Goal: Information Seeking & Learning: Learn about a topic

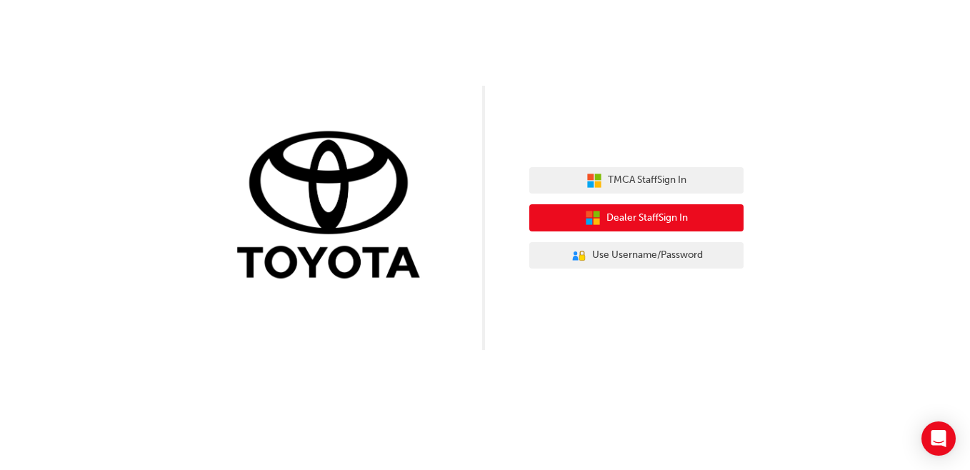
click at [616, 209] on button "Dealer Staff Sign In" at bounding box center [636, 217] width 214 height 27
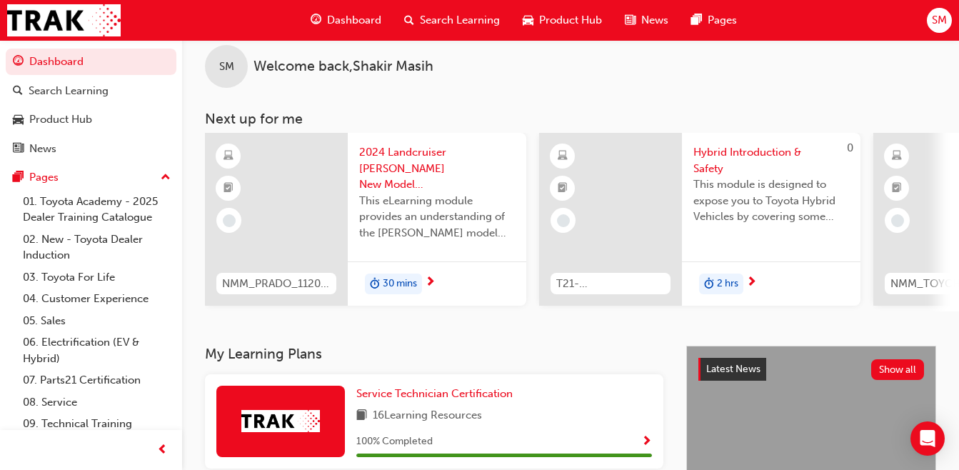
scroll to position [35, 0]
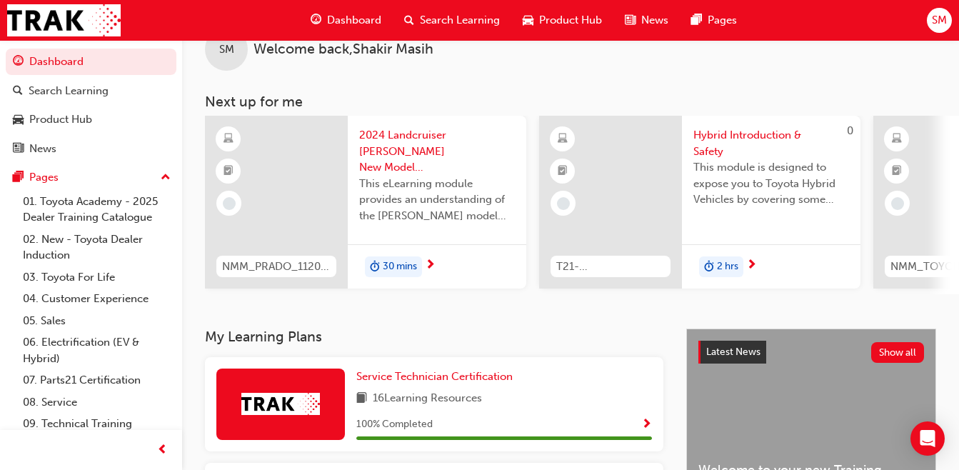
click at [957, 168] on div at bounding box center [945, 202] width 143 height 173
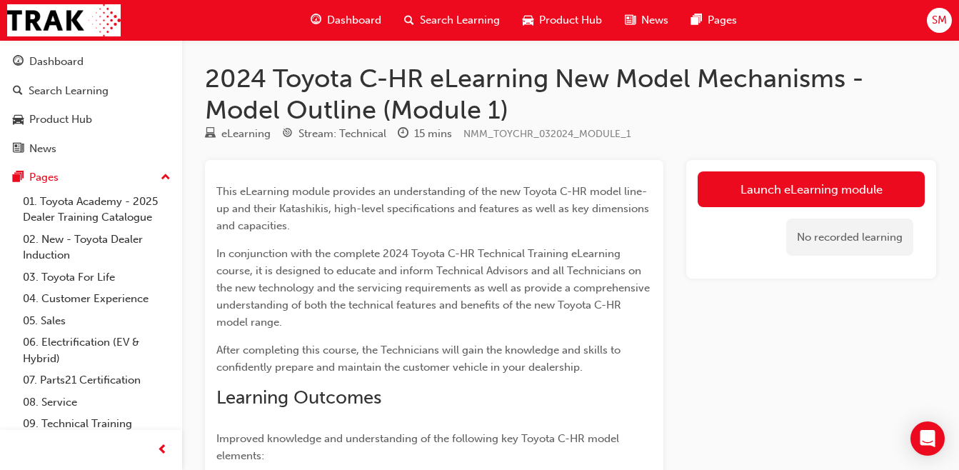
click at [362, 26] on span "Dashboard" at bounding box center [354, 20] width 54 height 16
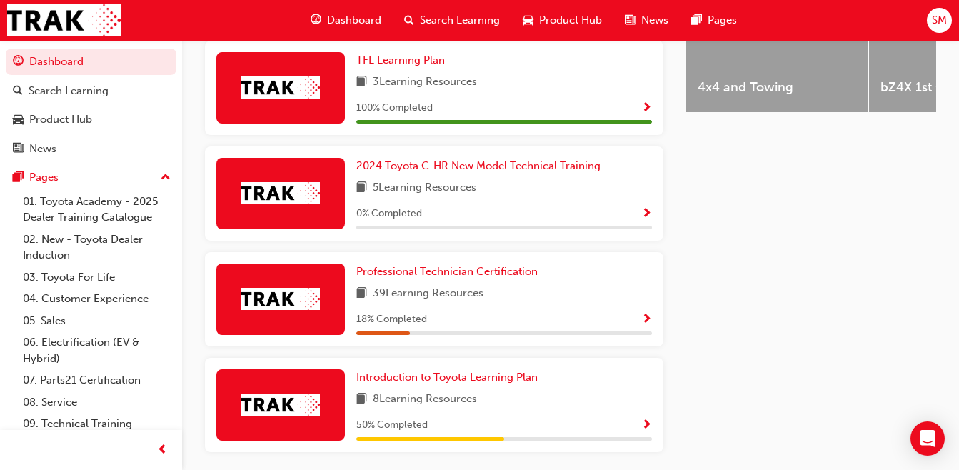
scroll to position [727, 0]
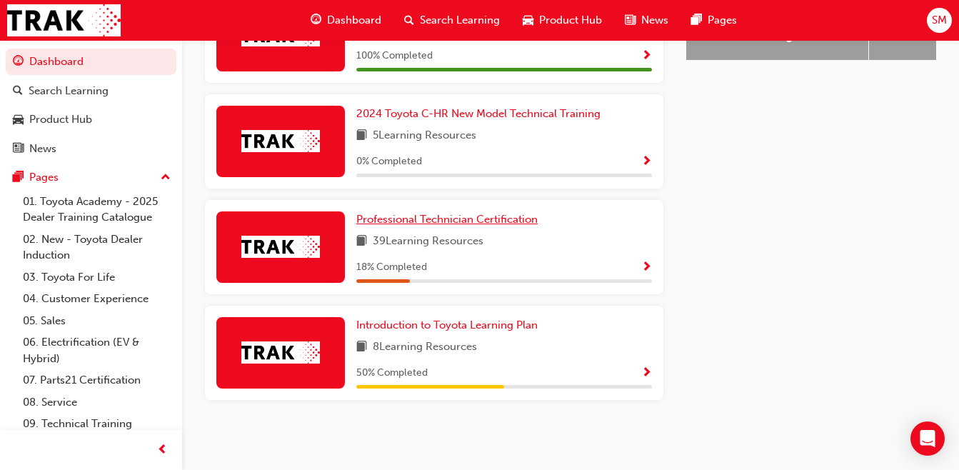
click at [457, 221] on span "Professional Technician Certification" at bounding box center [447, 219] width 181 height 13
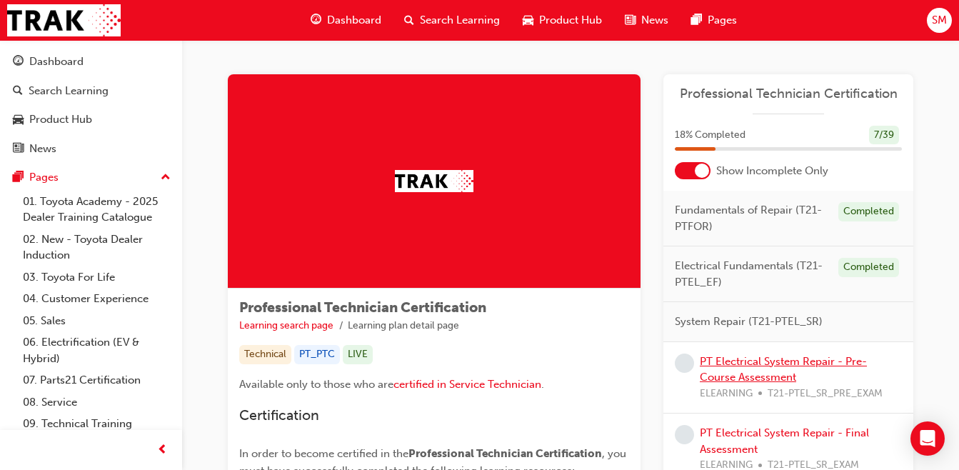
click at [709, 364] on link "PT Electrical System Repair - Pre-Course Assessment" at bounding box center [783, 369] width 167 height 29
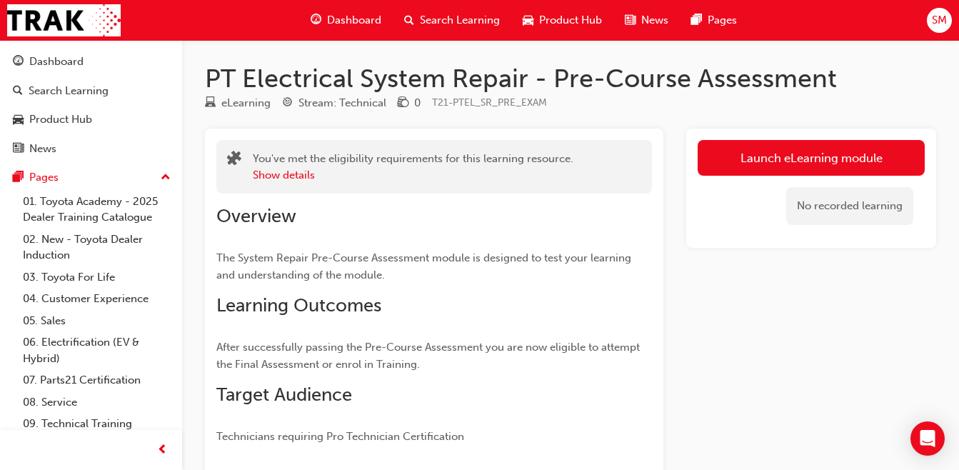
click at [788, 170] on link "Launch eLearning module" at bounding box center [811, 158] width 227 height 36
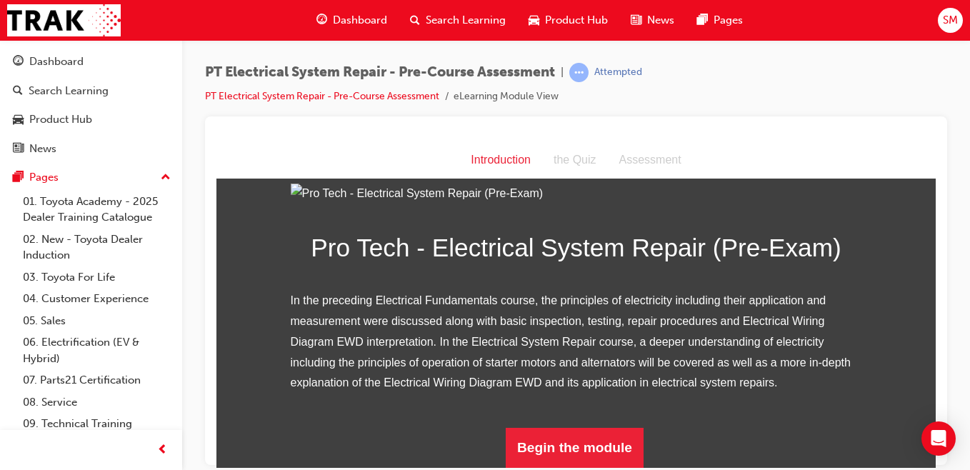
scroll to position [191, 0]
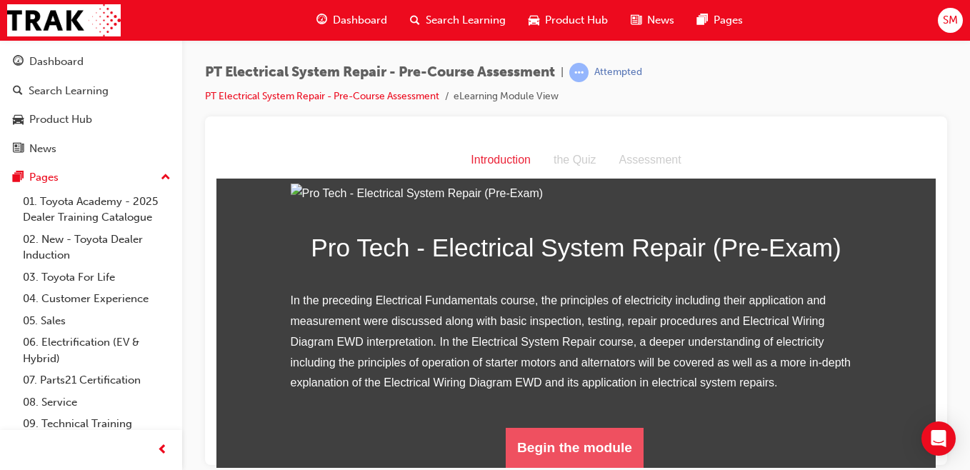
click at [612, 432] on button "Begin the module" at bounding box center [575, 447] width 138 height 40
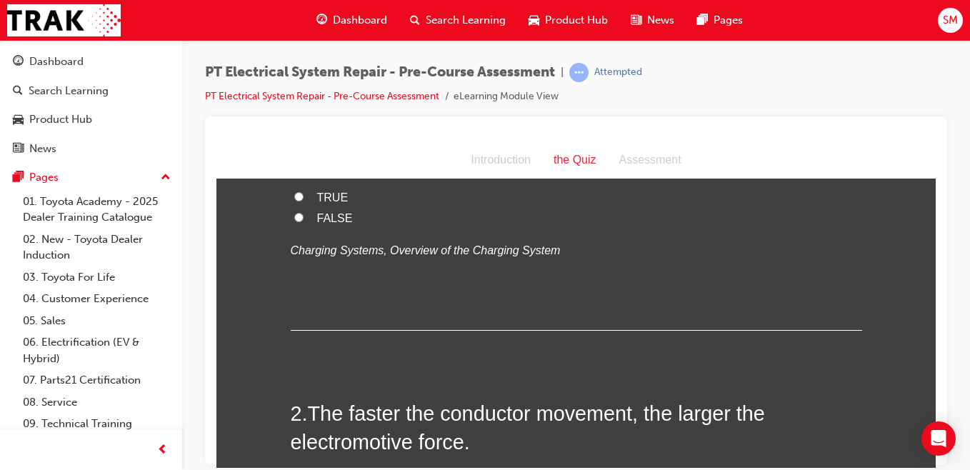
scroll to position [0, 0]
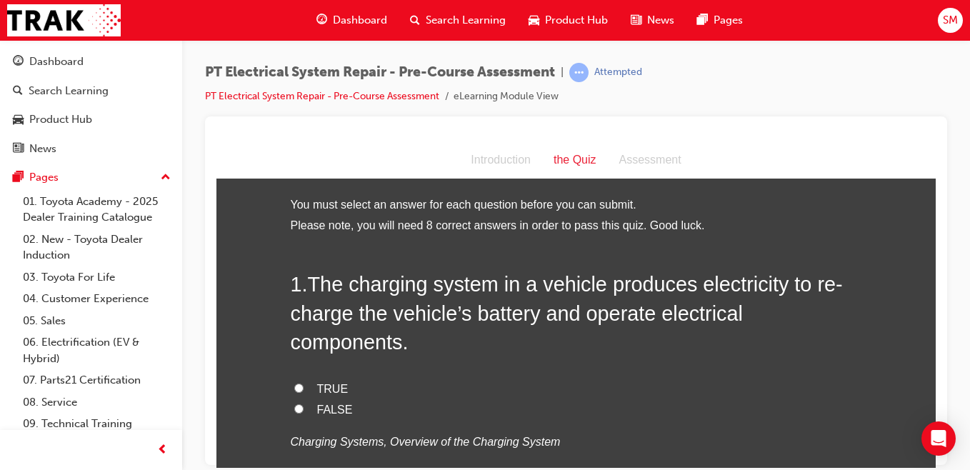
click at [294, 386] on input "TRUE" at bounding box center [298, 387] width 9 height 9
radio input "true"
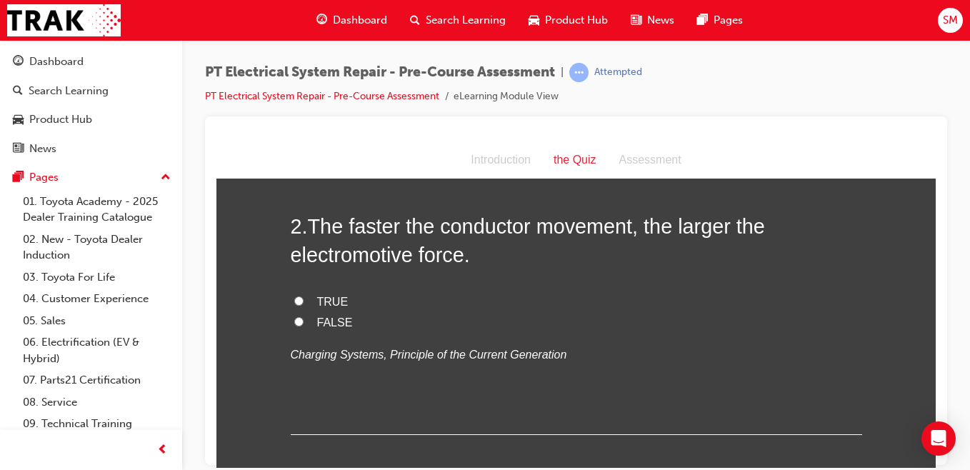
scroll to position [379, 0]
click at [294, 302] on input "TRUE" at bounding box center [298, 299] width 9 height 9
radio input "true"
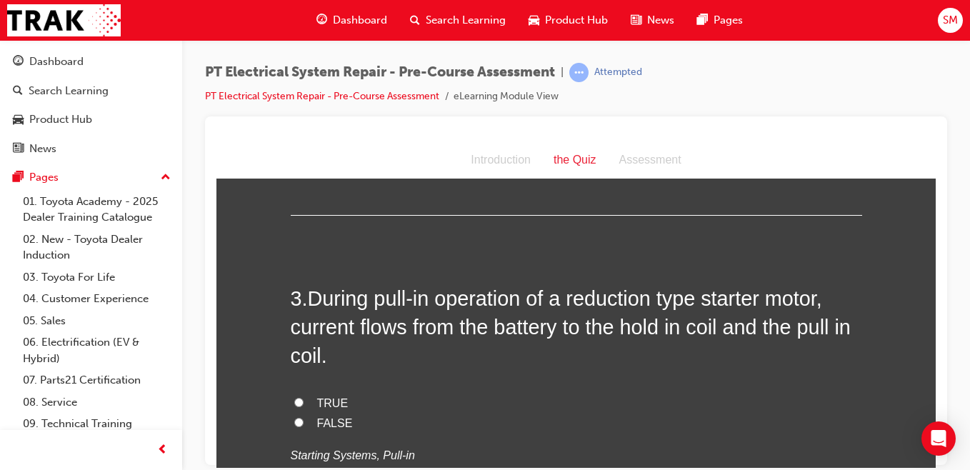
scroll to position [599, 0]
click at [294, 302] on h2 "3 . During pull-in operation of a reduction type starter motor, current flows f…" at bounding box center [577, 326] width 572 height 86
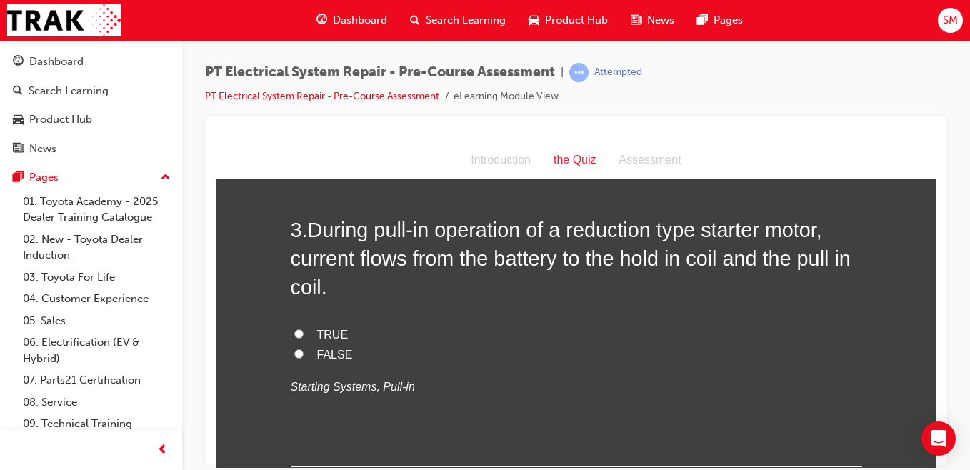
scroll to position [668, 0]
click at [298, 330] on label "TRUE" at bounding box center [577, 333] width 572 height 21
click at [298, 330] on input "TRUE" at bounding box center [298, 331] width 9 height 9
radio input "true"
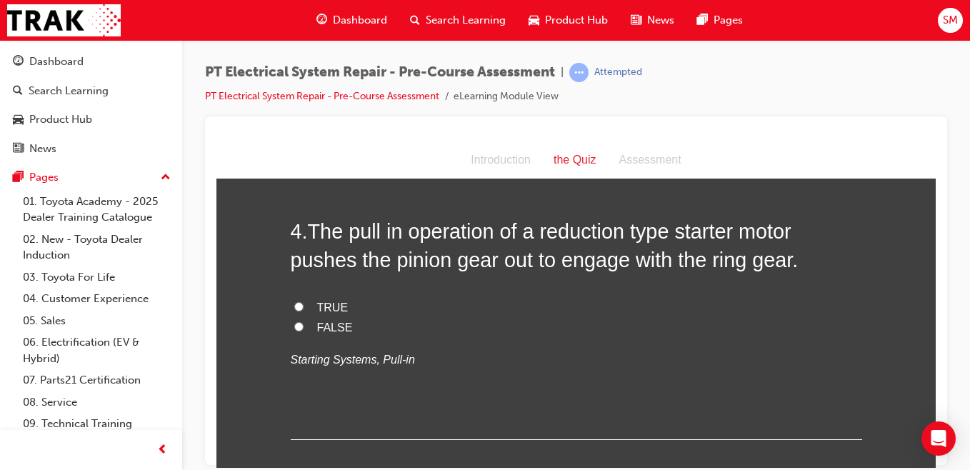
scroll to position [991, 0]
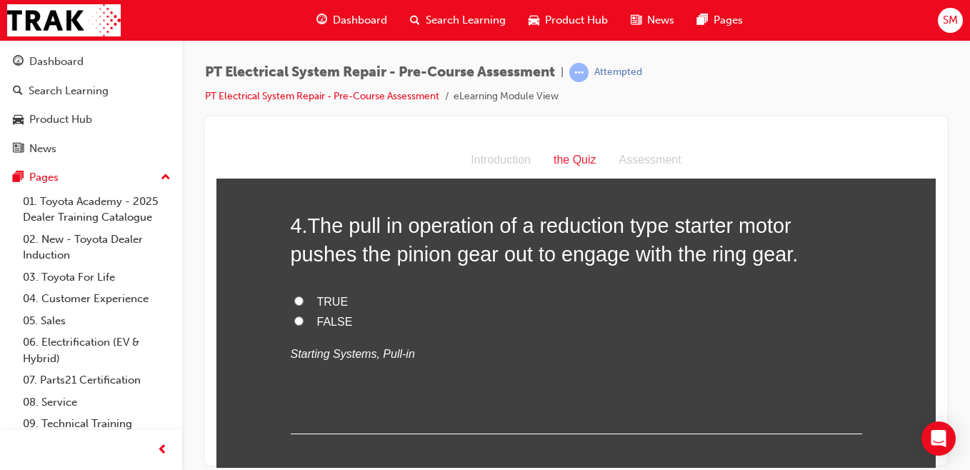
click at [294, 301] on input "TRUE" at bounding box center [298, 300] width 9 height 9
radio input "true"
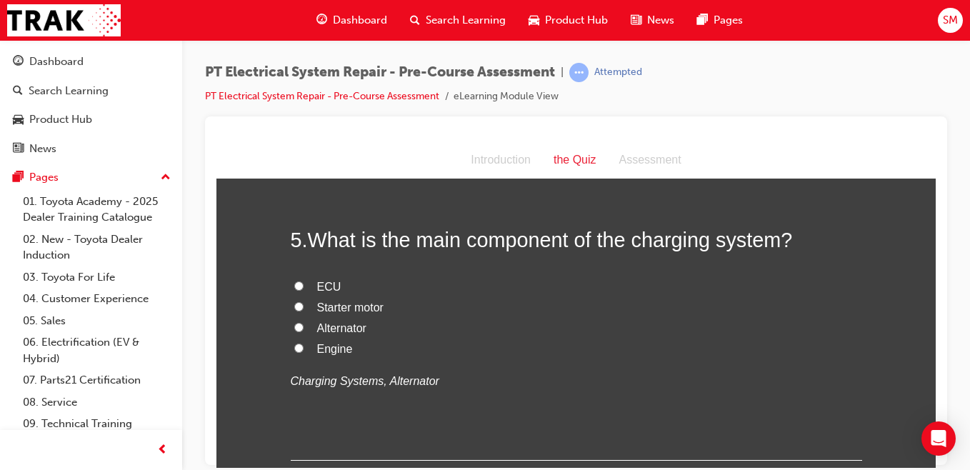
scroll to position [1270, 0]
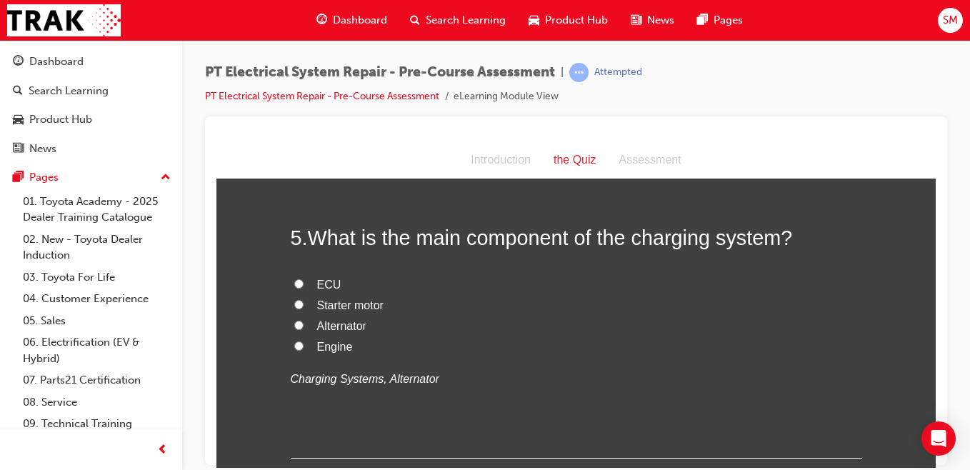
click at [294, 345] on input "Engine" at bounding box center [298, 345] width 9 height 9
radio input "true"
click at [294, 324] on input "Alternator" at bounding box center [298, 324] width 9 height 9
radio input "true"
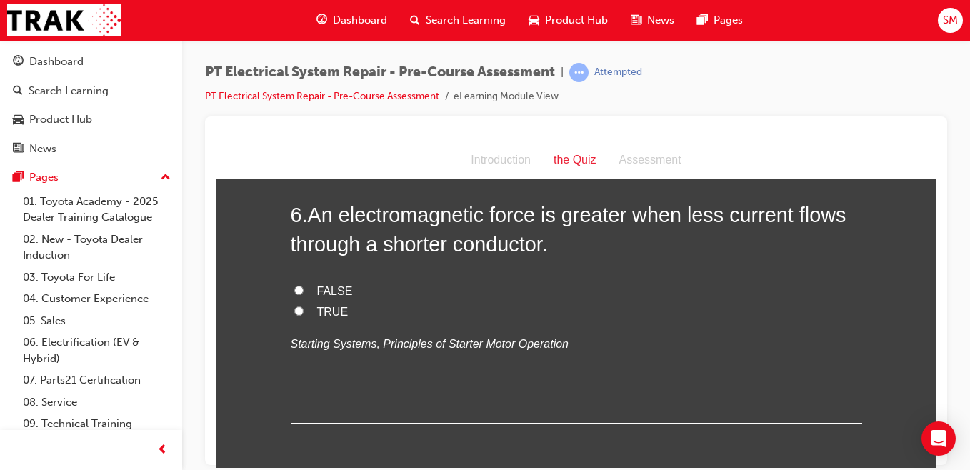
scroll to position [1605, 0]
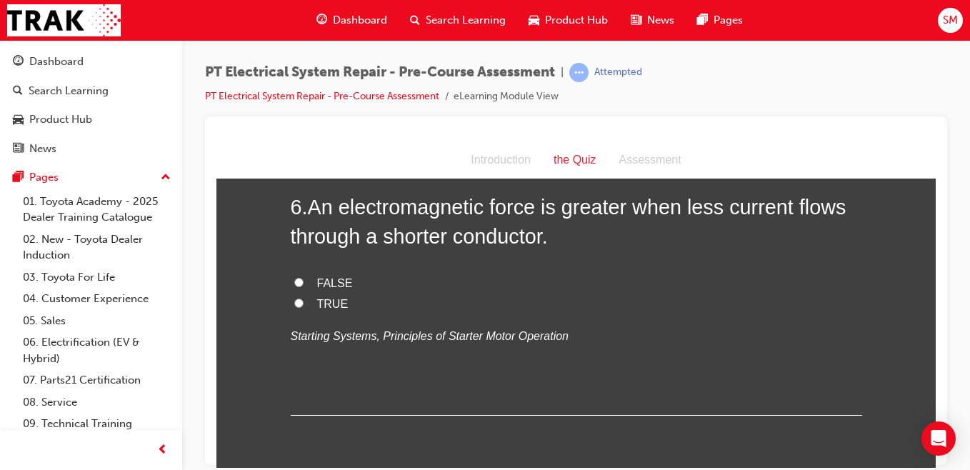
click at [294, 280] on input "FALSE" at bounding box center [298, 281] width 9 height 9
radio input "true"
click at [294, 302] on input "TRUE" at bounding box center [298, 302] width 9 height 9
radio input "true"
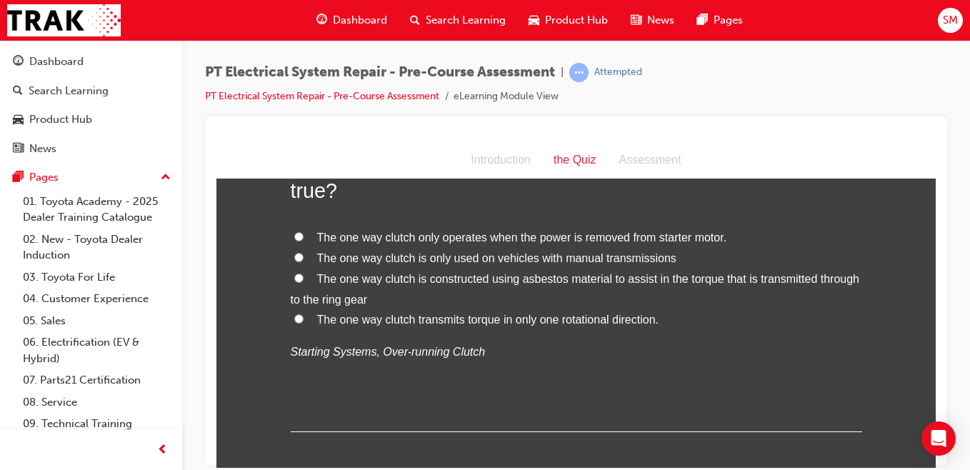
scroll to position [1977, 0]
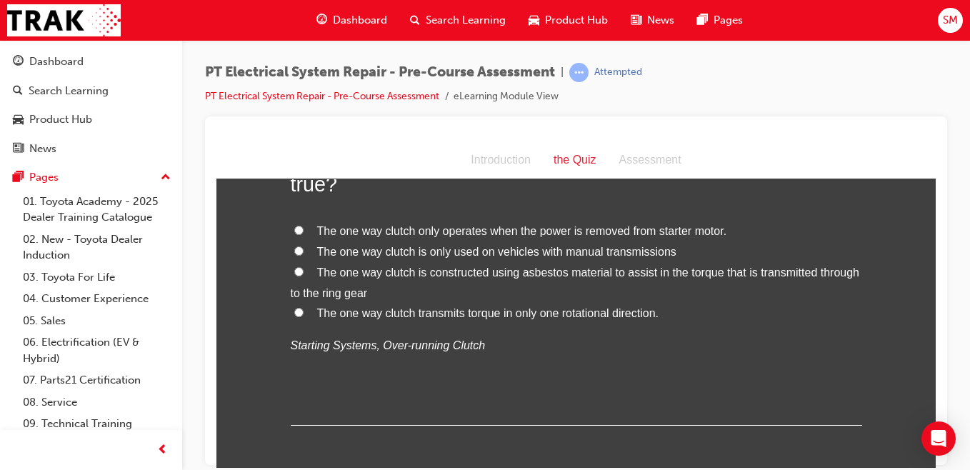
click at [296, 271] on input "The one way clutch is constructed using asbestos material to assist in the torq…" at bounding box center [298, 270] width 9 height 9
radio input "true"
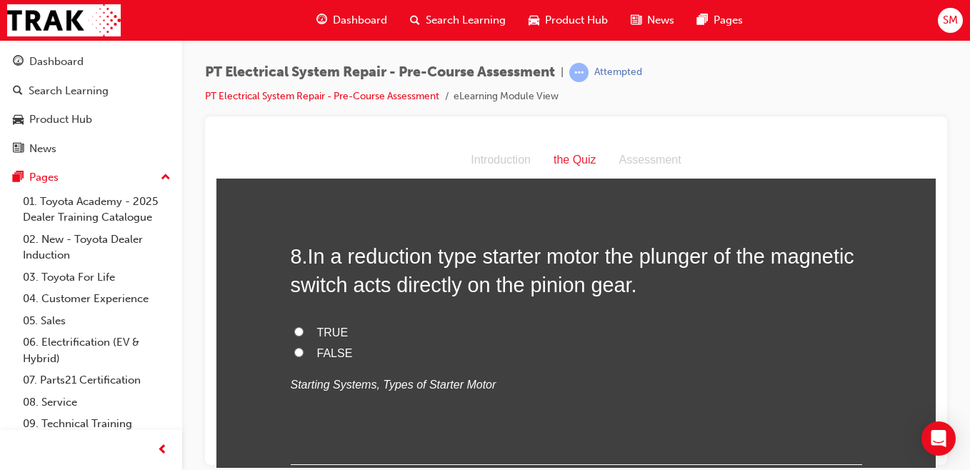
scroll to position [2232, 0]
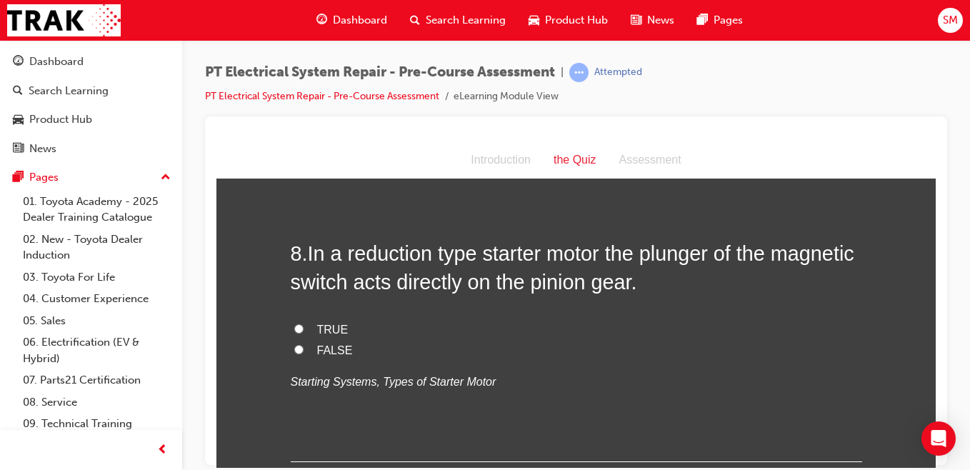
click at [307, 337] on label "TRUE" at bounding box center [577, 329] width 572 height 21
click at [304, 333] on input "TRUE" at bounding box center [298, 328] width 9 height 9
radio input "true"
click at [343, 348] on span "FALSE" at bounding box center [335, 350] width 36 height 12
click at [304, 348] on input "FALSE" at bounding box center [298, 348] width 9 height 9
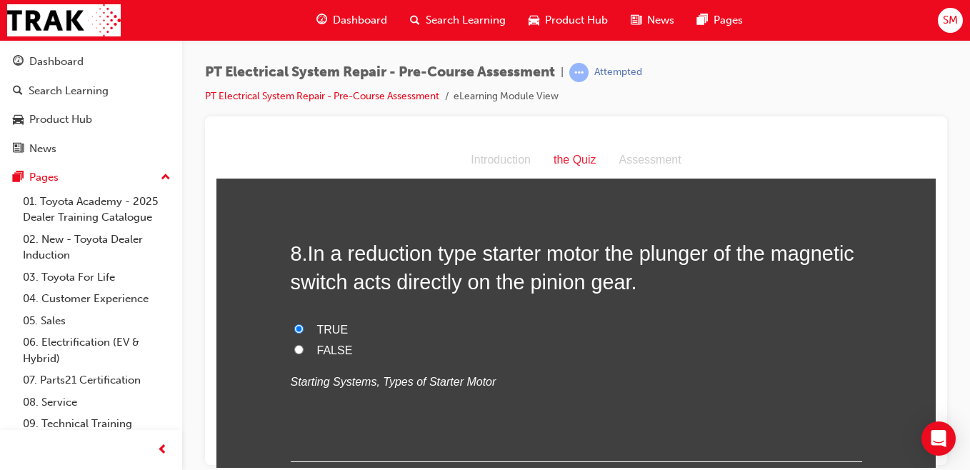
radio input "true"
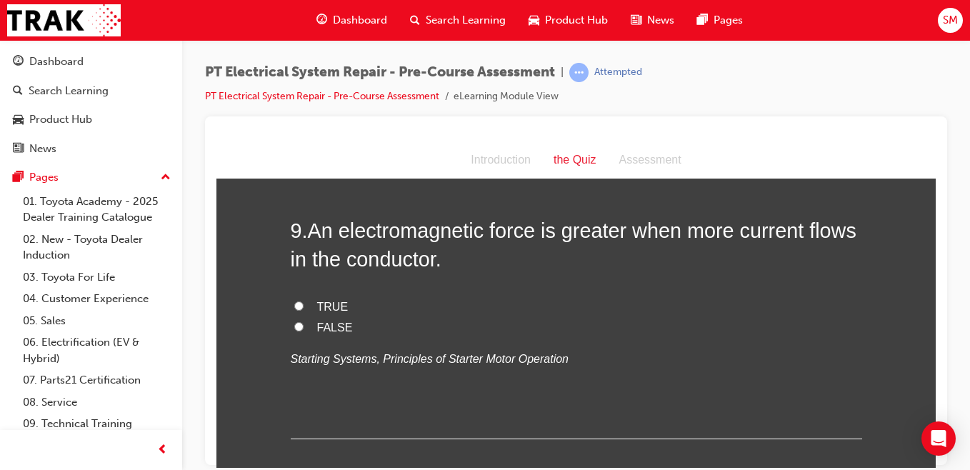
scroll to position [2549, 0]
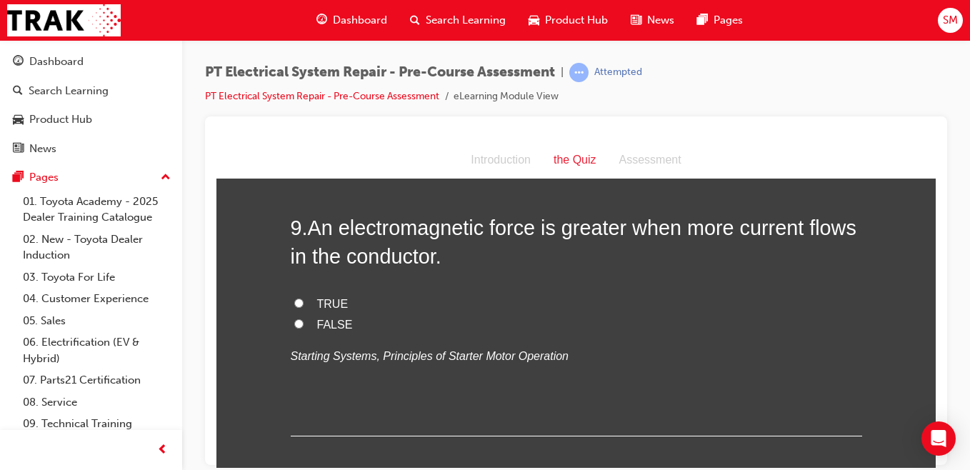
click at [294, 323] on input "FALSE" at bounding box center [298, 323] width 9 height 9
radio input "true"
click at [294, 302] on input "TRUE" at bounding box center [298, 302] width 9 height 9
radio input "true"
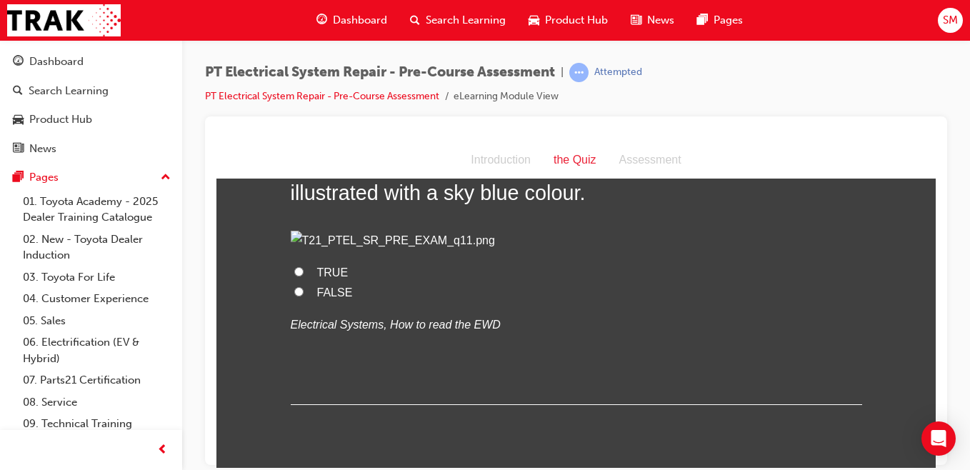
scroll to position [2905, 0]
click at [294, 295] on input "FALSE" at bounding box center [298, 290] width 9 height 9
radio input "true"
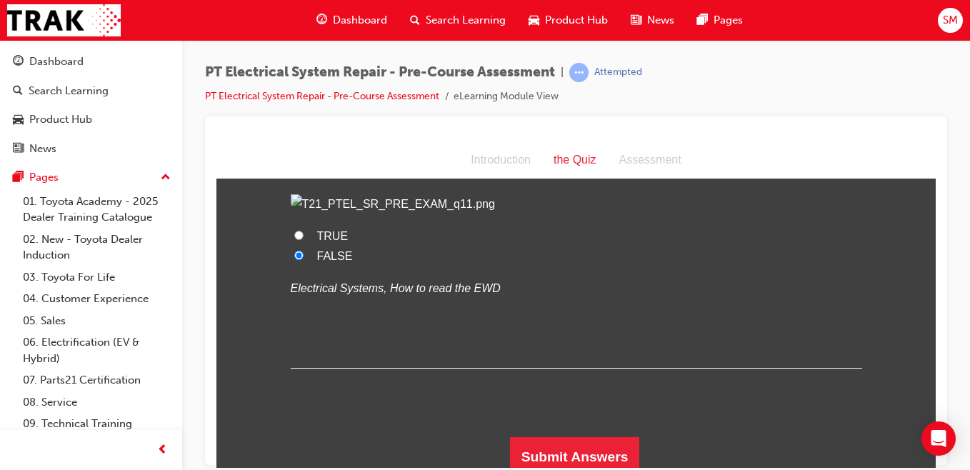
scroll to position [3041, 0]
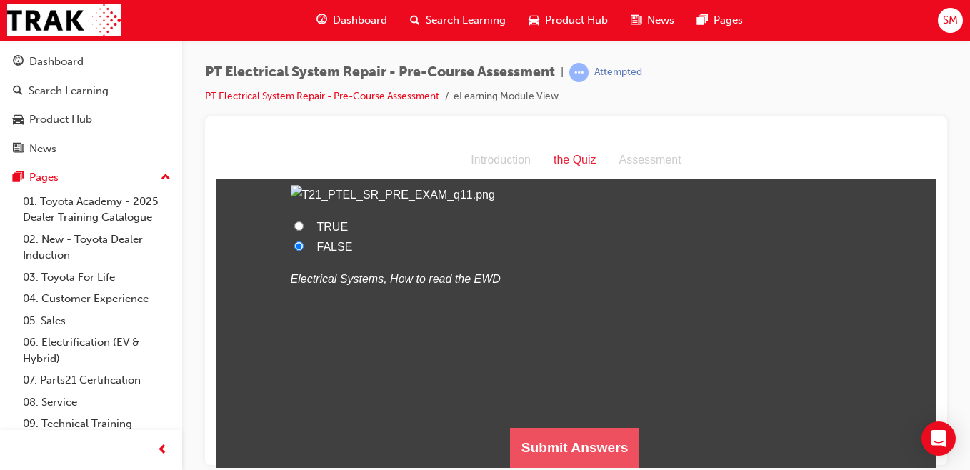
click at [615, 466] on button "Submit Answers" at bounding box center [575, 447] width 130 height 40
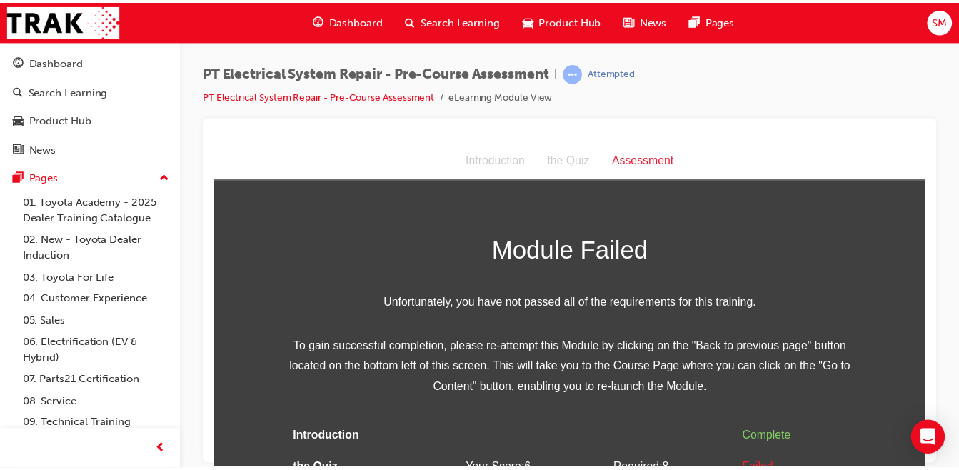
scroll to position [49, 0]
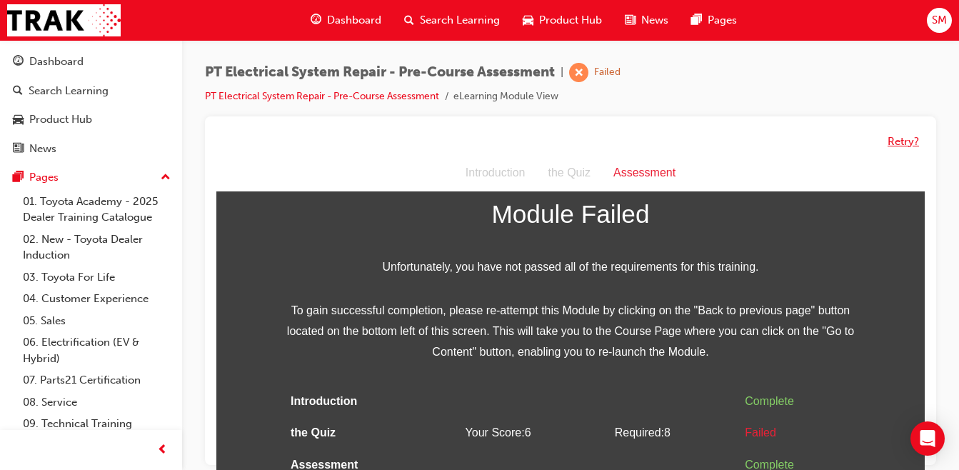
click at [906, 139] on button "Retry?" at bounding box center [903, 142] width 31 height 16
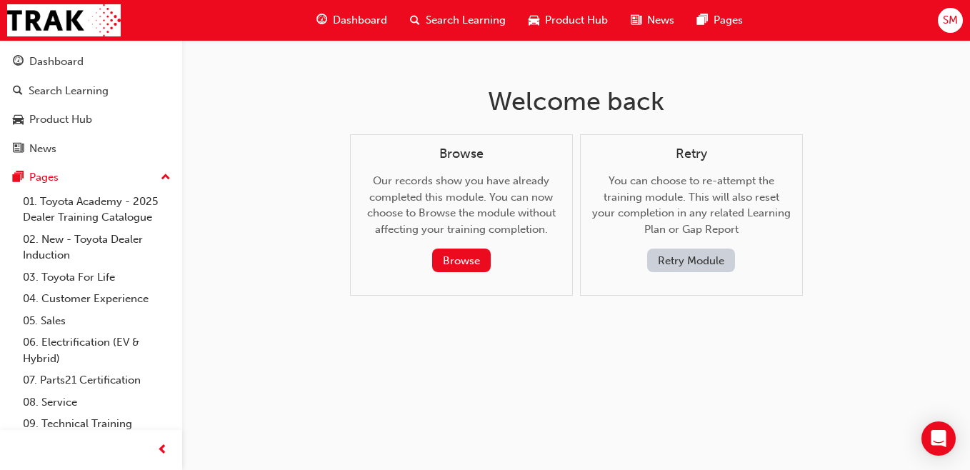
click at [461, 259] on button "Browse" at bounding box center [461, 261] width 59 height 24
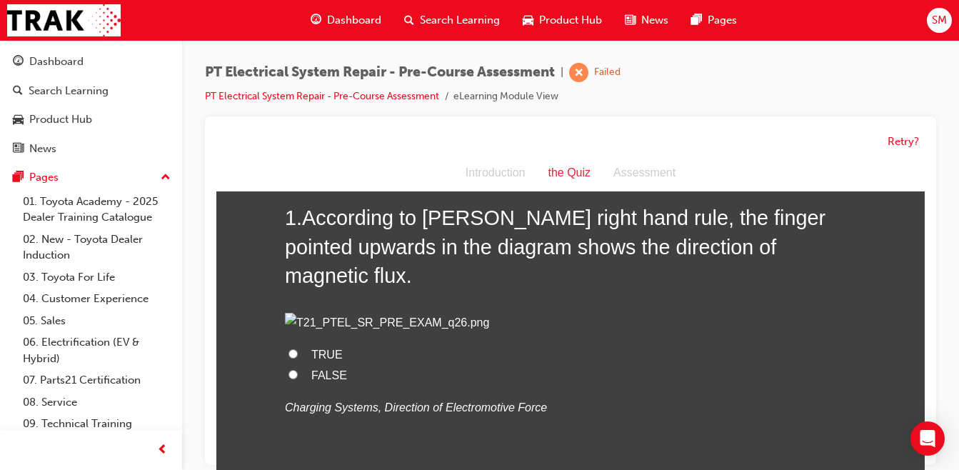
scroll to position [86, 0]
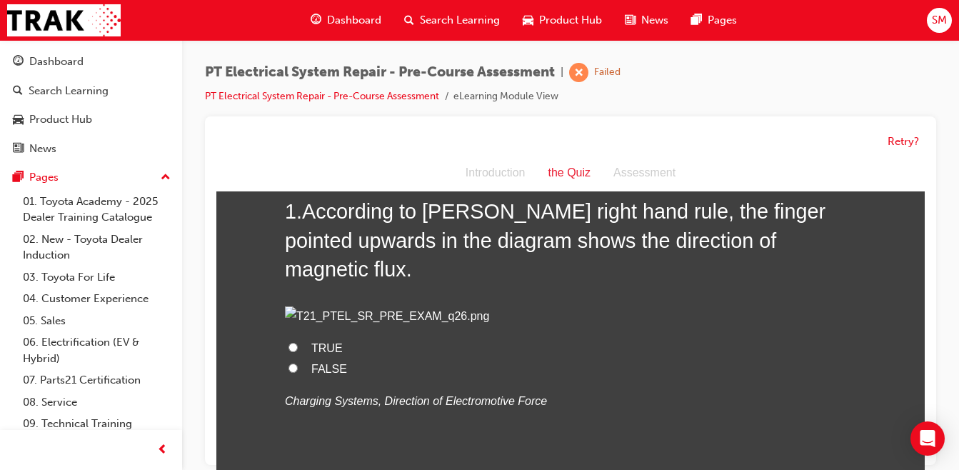
click at [161, 450] on span "prev-icon" at bounding box center [162, 451] width 11 height 18
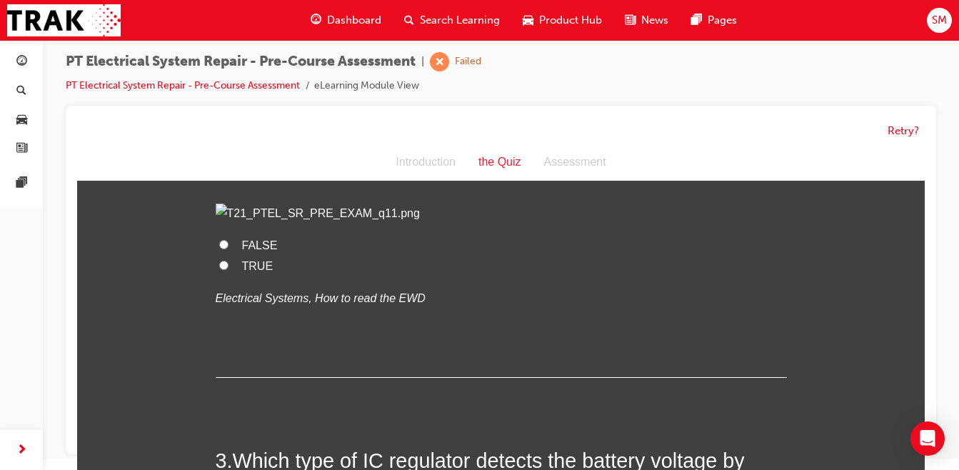
scroll to position [504, 0]
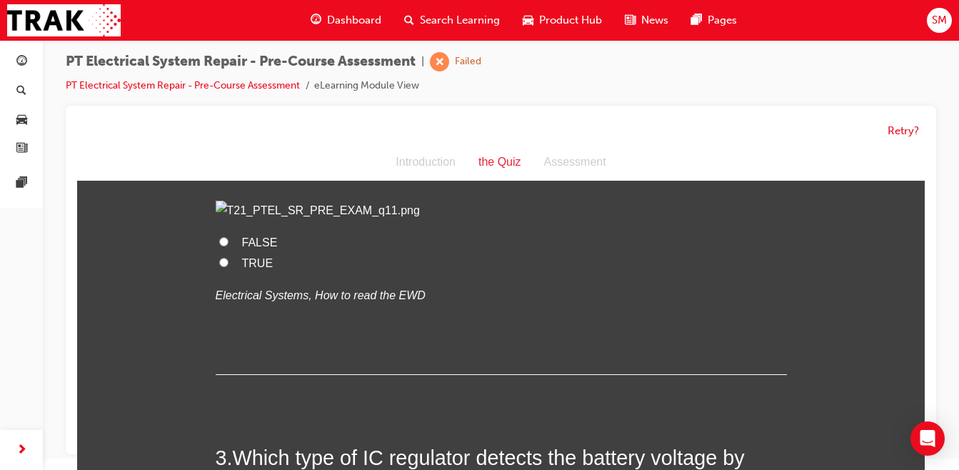
click at [220, 246] on input "FALSE" at bounding box center [223, 241] width 9 height 9
radio input "true"
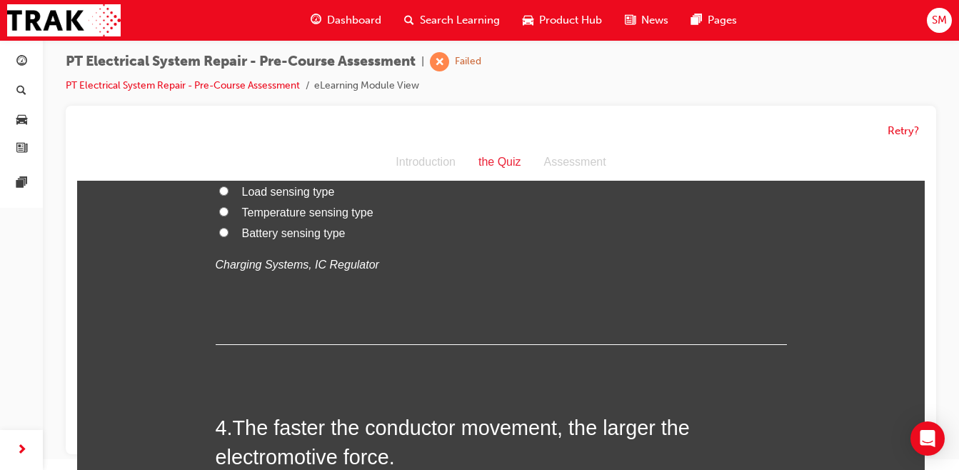
scroll to position [897, 0]
click at [219, 236] on input "Battery sensing type" at bounding box center [223, 231] width 9 height 9
radio input "true"
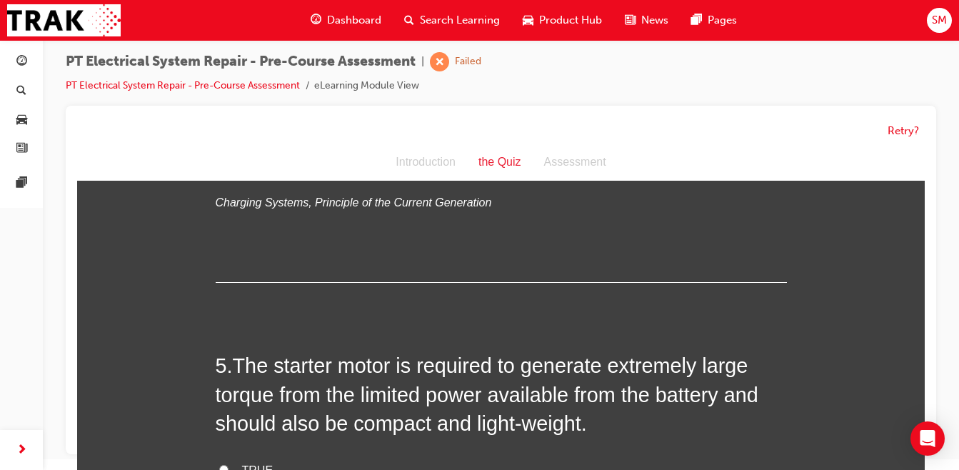
scroll to position [1251, 0]
click at [219, 174] on input "TRUE" at bounding box center [223, 168] width 9 height 9
radio input "true"
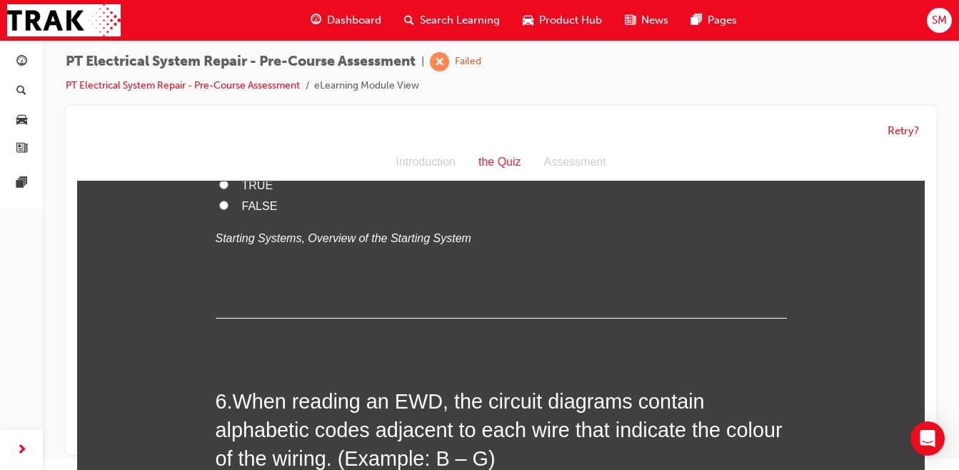
scroll to position [1534, 0]
click at [219, 190] on input "TRUE" at bounding box center [223, 185] width 9 height 9
radio input "true"
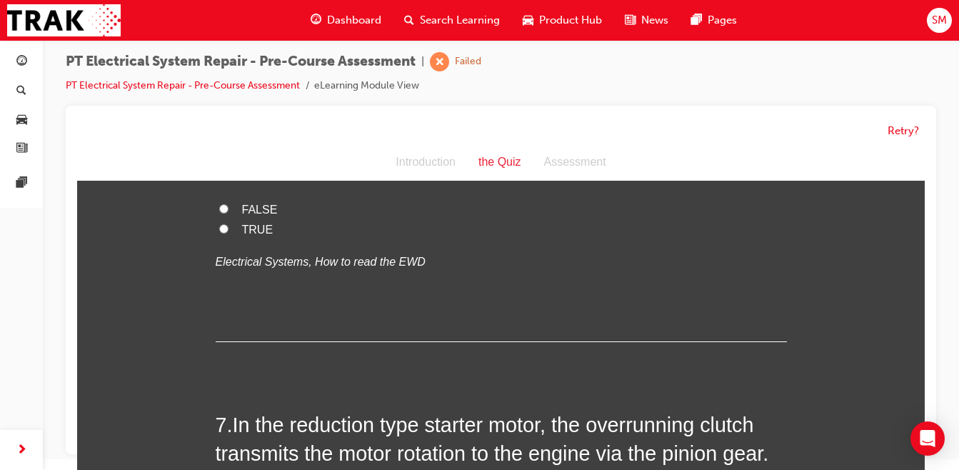
scroll to position [1833, 0]
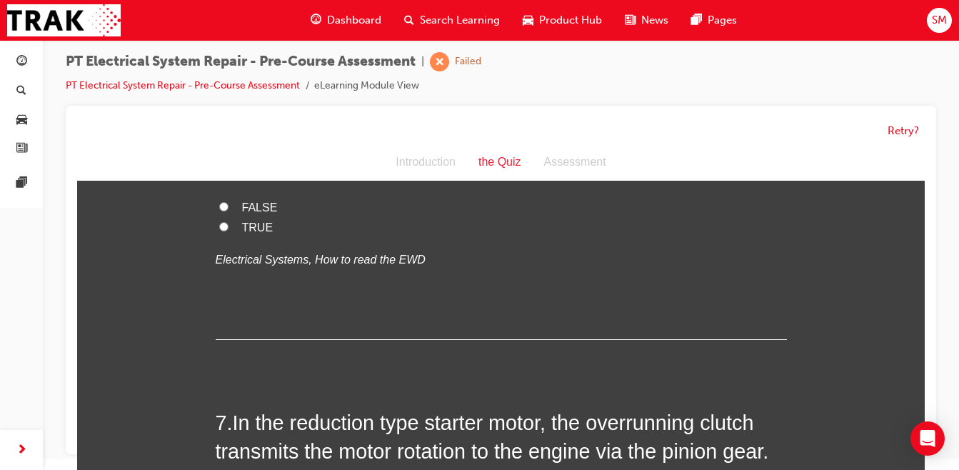
click at [219, 231] on input "TRUE" at bounding box center [223, 226] width 9 height 9
radio input "true"
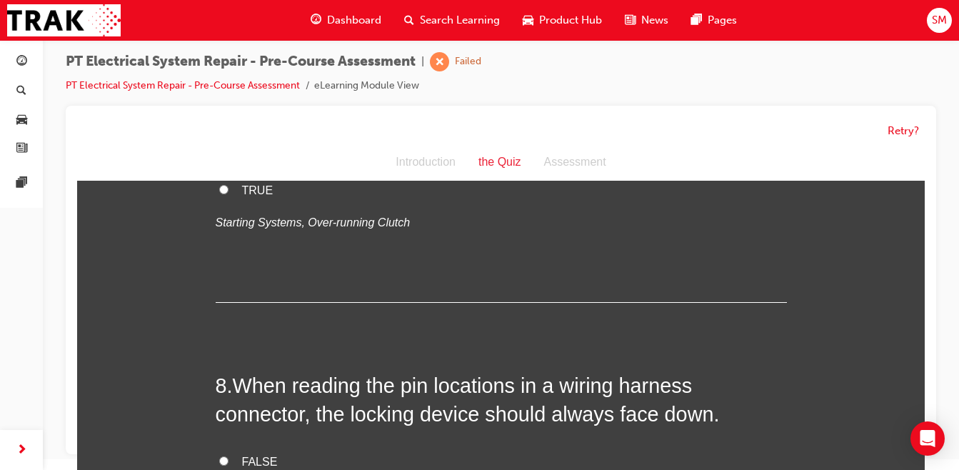
scroll to position [2164, 0]
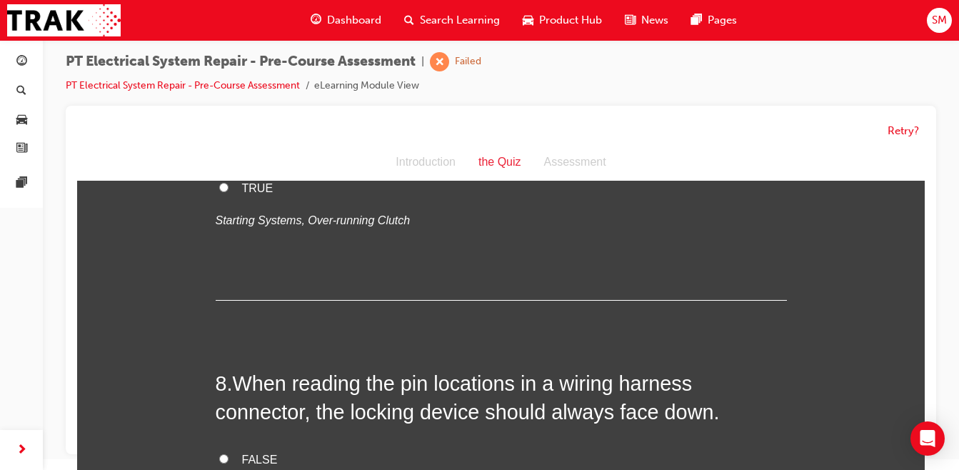
click at [219, 192] on input "TRUE" at bounding box center [223, 187] width 9 height 9
radio input "true"
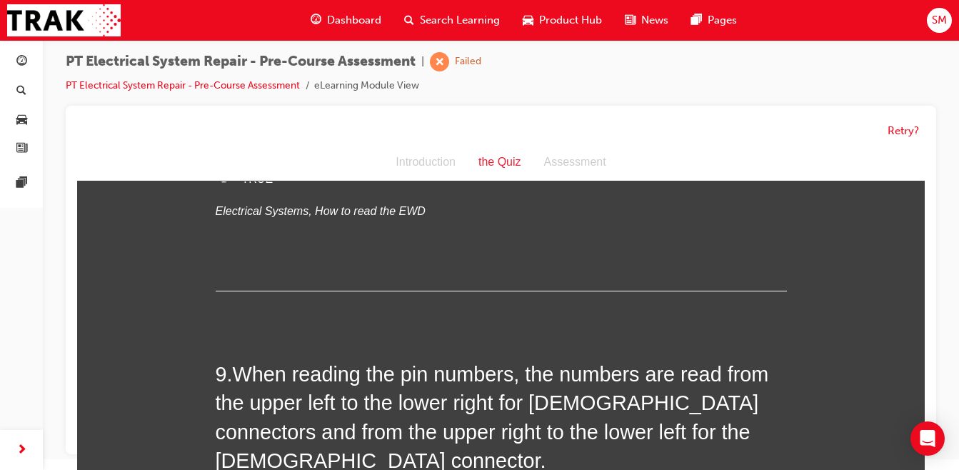
scroll to position [2466, 0]
click at [219, 162] on input "FALSE" at bounding box center [223, 157] width 9 height 9
radio input "true"
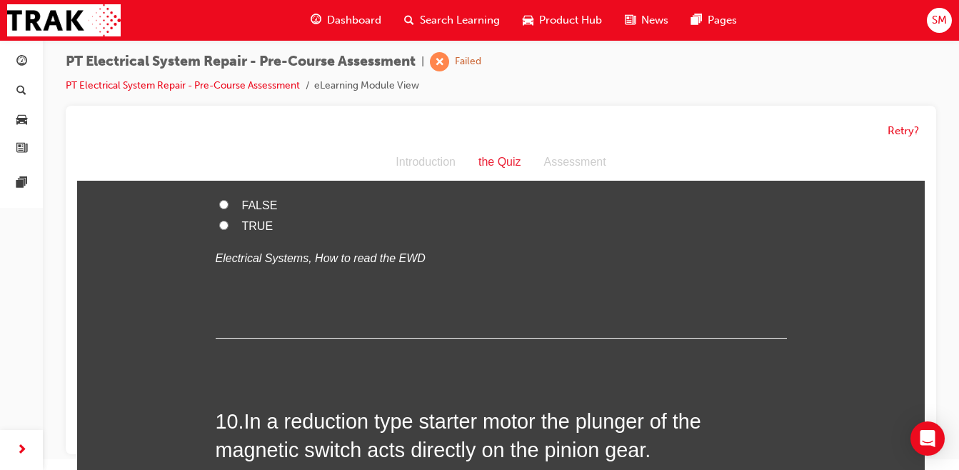
scroll to position [2770, 0]
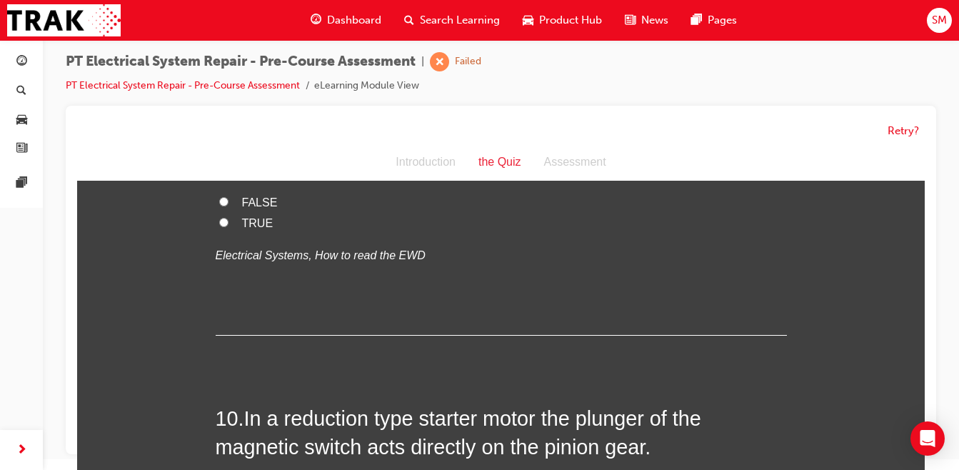
click at [219, 227] on input "TRUE" at bounding box center [223, 222] width 9 height 9
radio input "true"
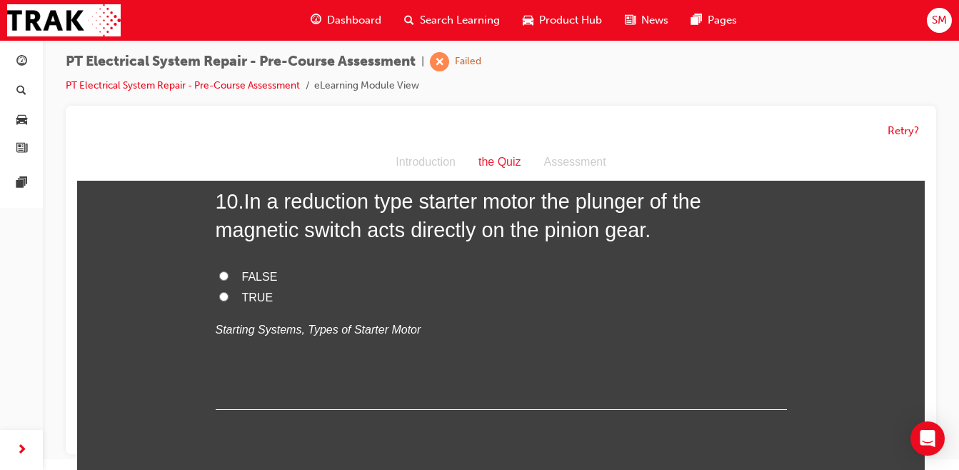
scroll to position [3039, 0]
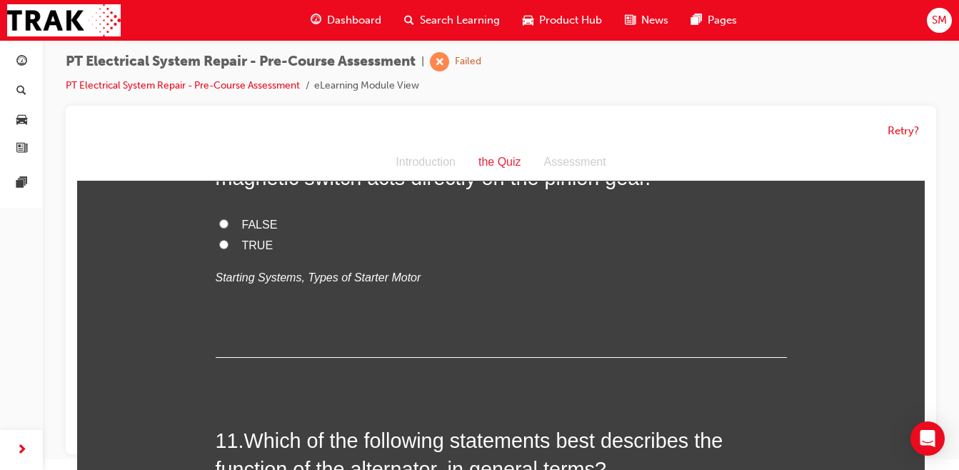
click at [219, 229] on input "FALSE" at bounding box center [223, 223] width 9 height 9
radio input "true"
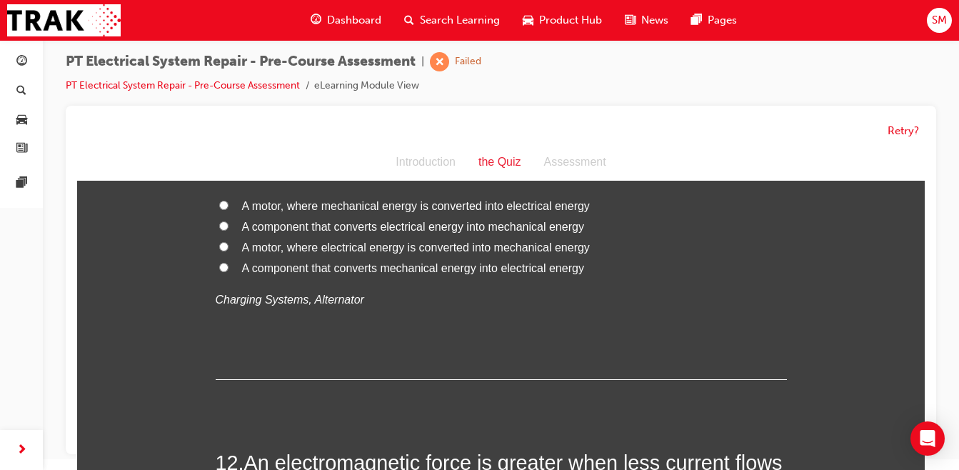
scroll to position [3350, 0]
click at [231, 279] on label "A component that converts mechanical energy into electrical energy" at bounding box center [502, 268] width 572 height 21
click at [229, 271] on input "A component that converts mechanical energy into electrical energy" at bounding box center [223, 266] width 9 height 9
radio input "true"
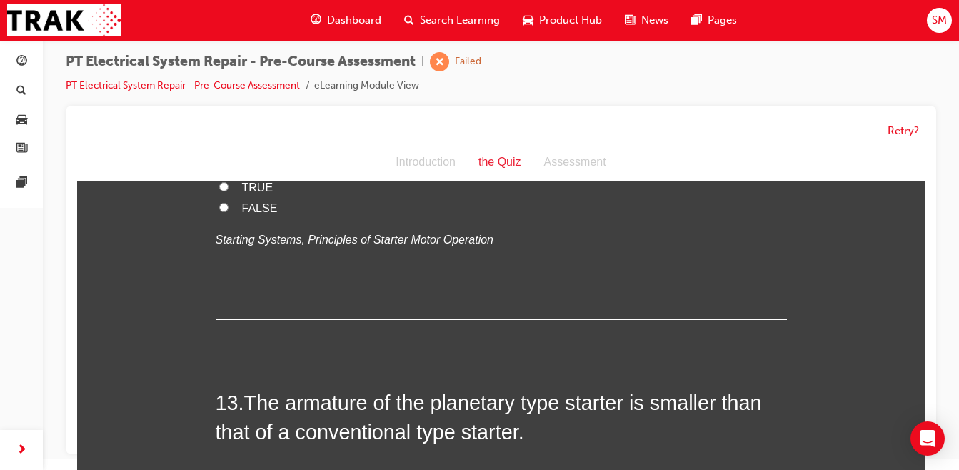
scroll to position [3702, 0]
click at [231, 319] on div "12 . An electromagnetic force is greater when less current flows through a shor…" at bounding box center [502, 207] width 572 height 223
click at [219, 211] on input "FALSE" at bounding box center [223, 206] width 9 height 9
radio input "true"
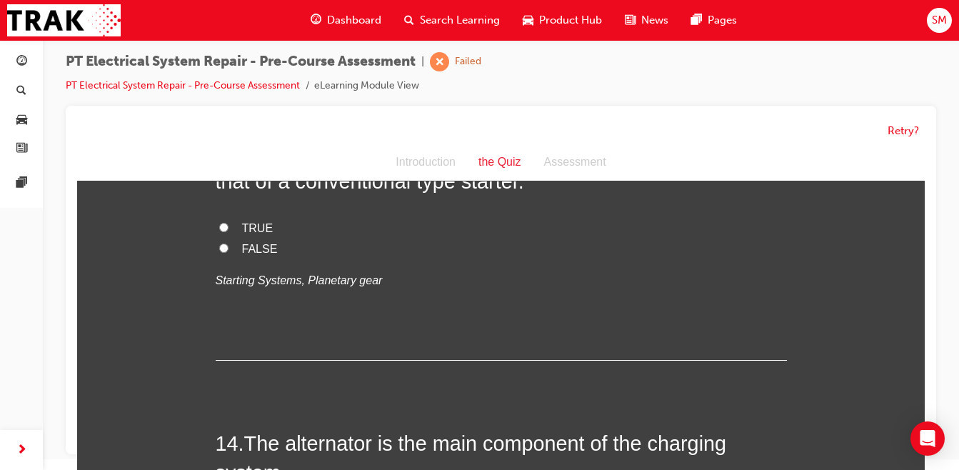
scroll to position [3952, 0]
click at [219, 231] on input "TRUE" at bounding box center [223, 226] width 9 height 9
radio input "true"
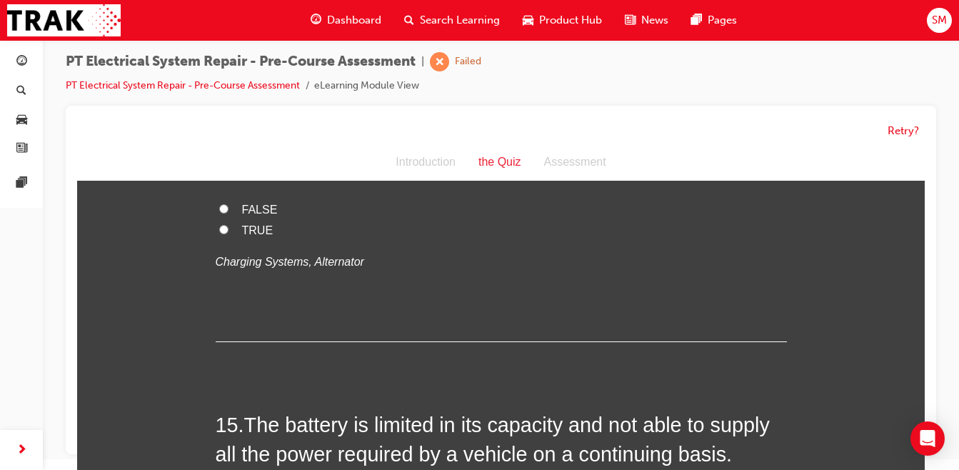
scroll to position [4264, 0]
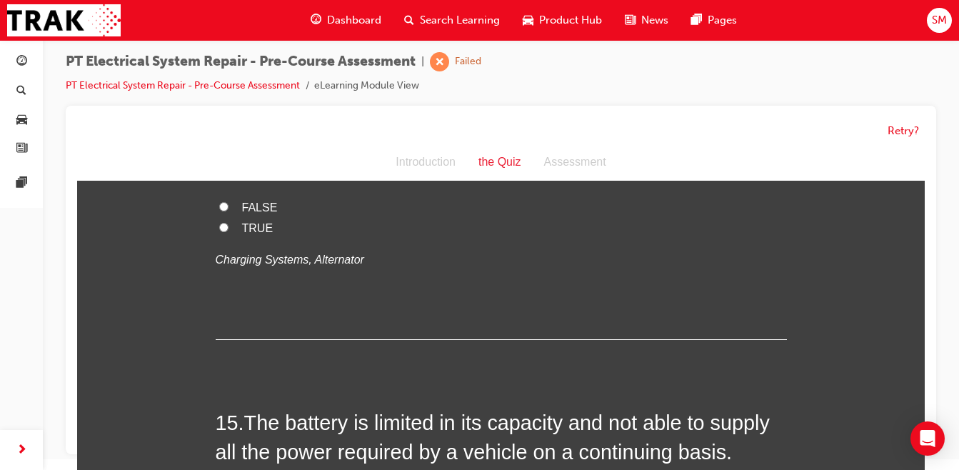
click at [219, 211] on input "FALSE" at bounding box center [223, 206] width 9 height 9
radio input "true"
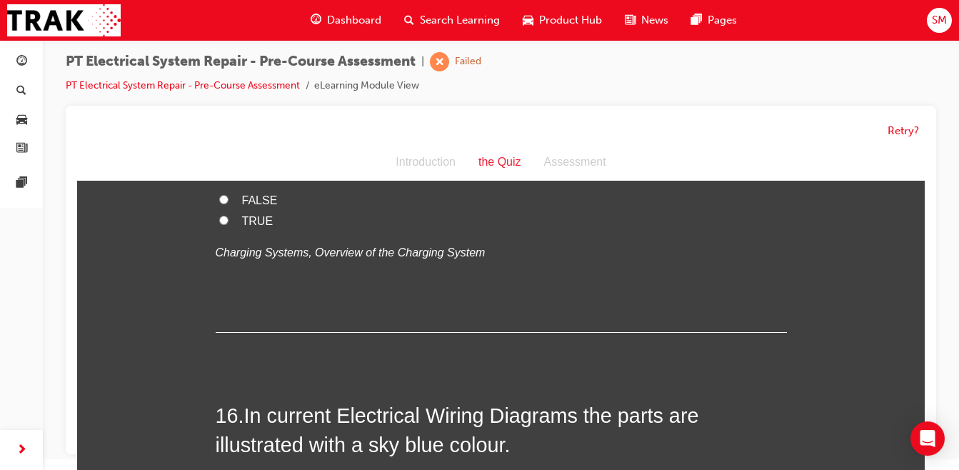
scroll to position [4564, 0]
click at [219, 224] on input "TRUE" at bounding box center [223, 218] width 9 height 9
radio input "true"
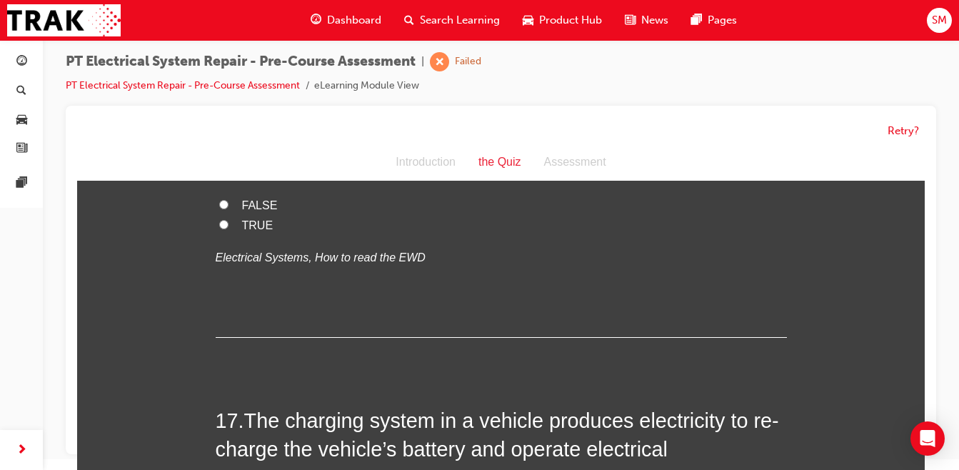
scroll to position [4882, 0]
click at [219, 208] on input "FALSE" at bounding box center [223, 203] width 9 height 9
radio input "true"
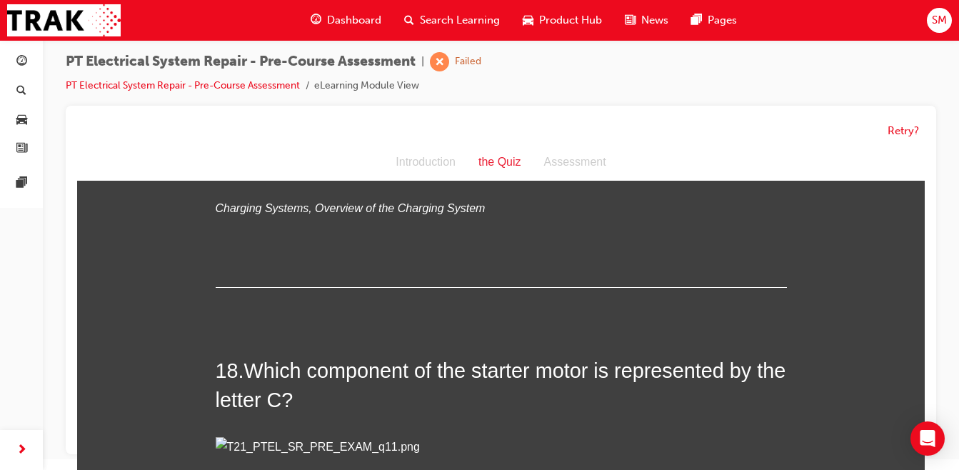
scroll to position [5279, 0]
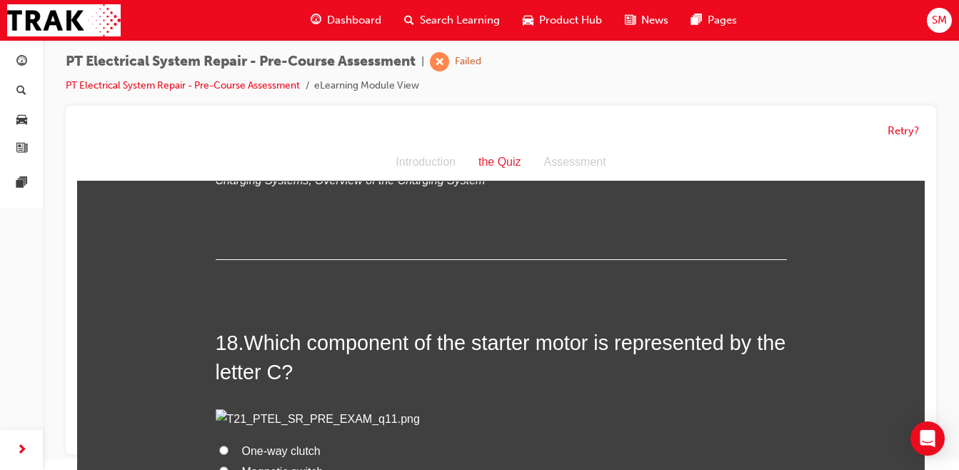
click at [222, 131] on input "TRUE" at bounding box center [223, 126] width 9 height 9
radio input "true"
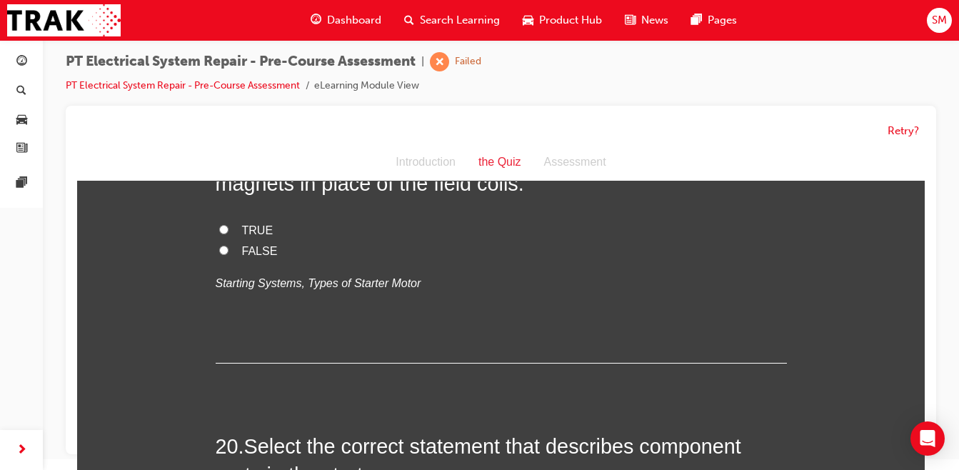
scroll to position [5833, 0]
radio input "true"
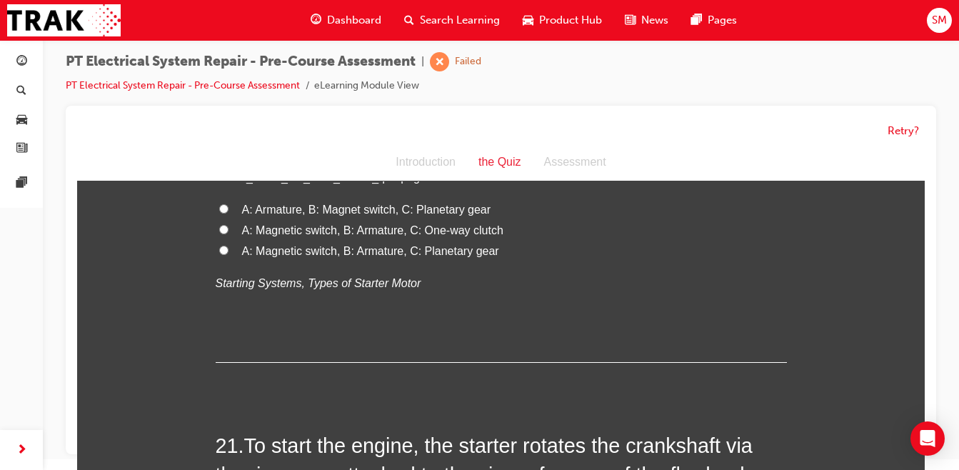
scroll to position [6167, 0]
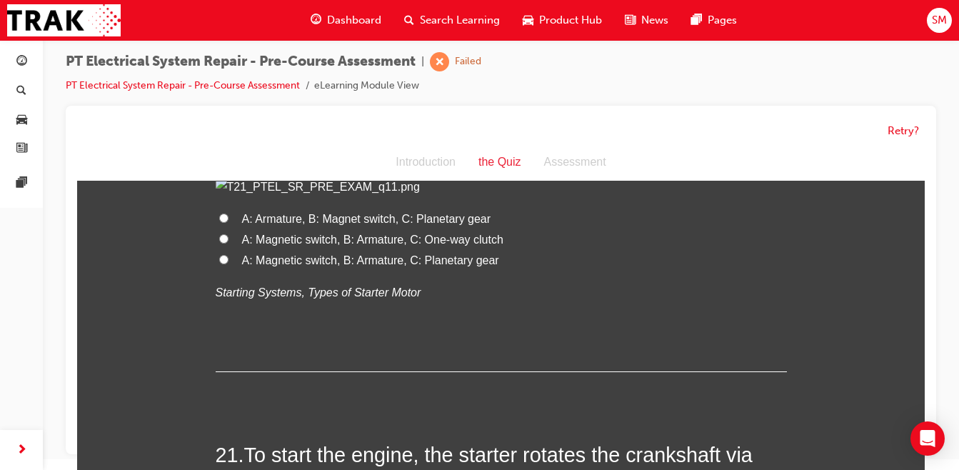
radio input "true"
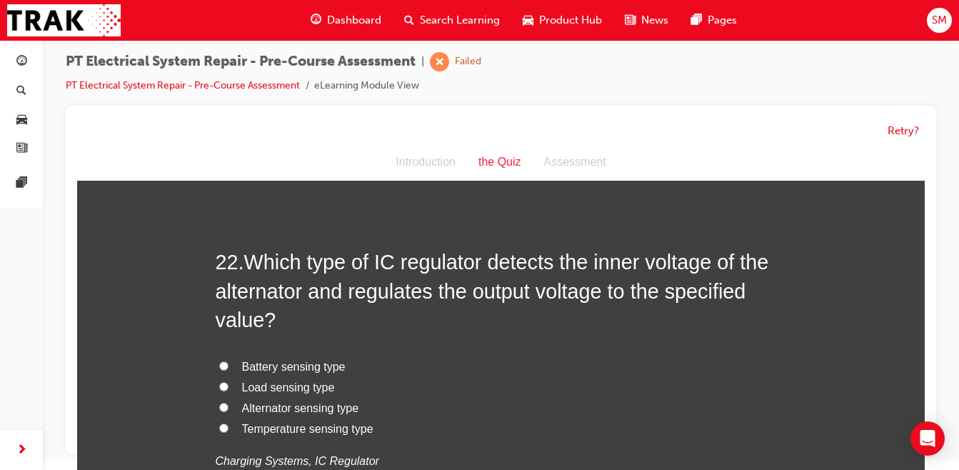
scroll to position [6649, 0]
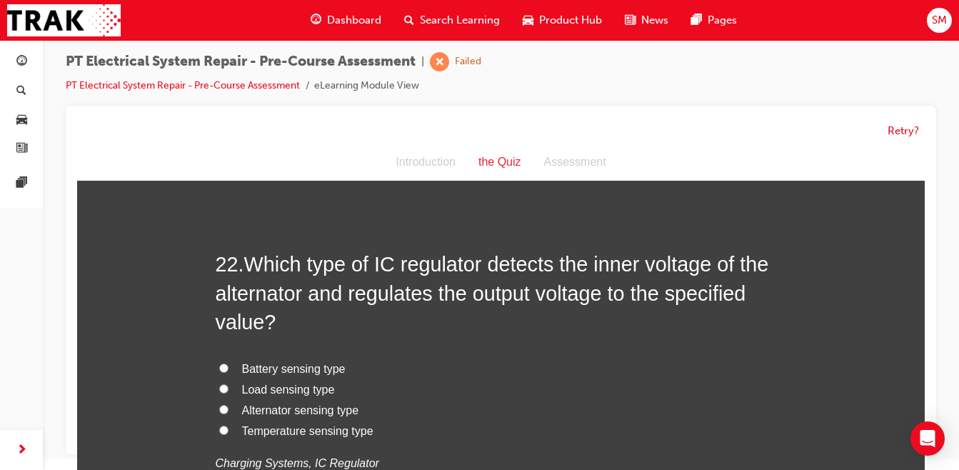
radio input "true"
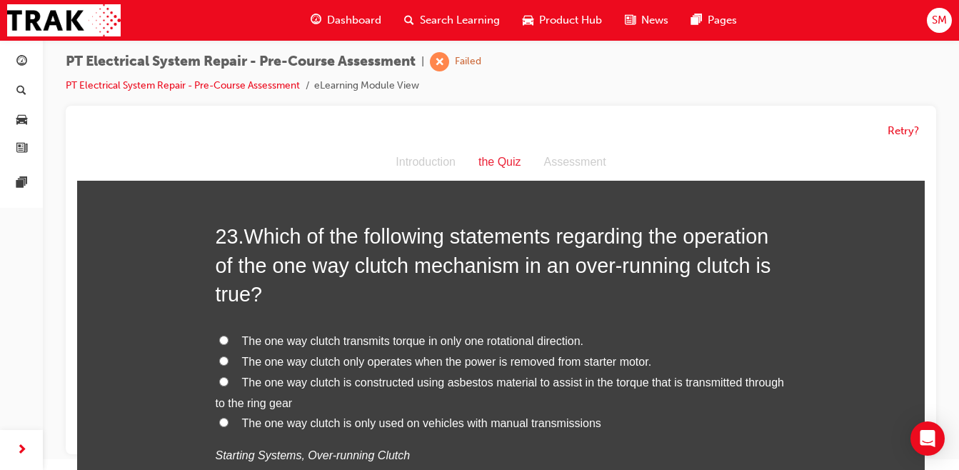
scroll to position [7044, 0]
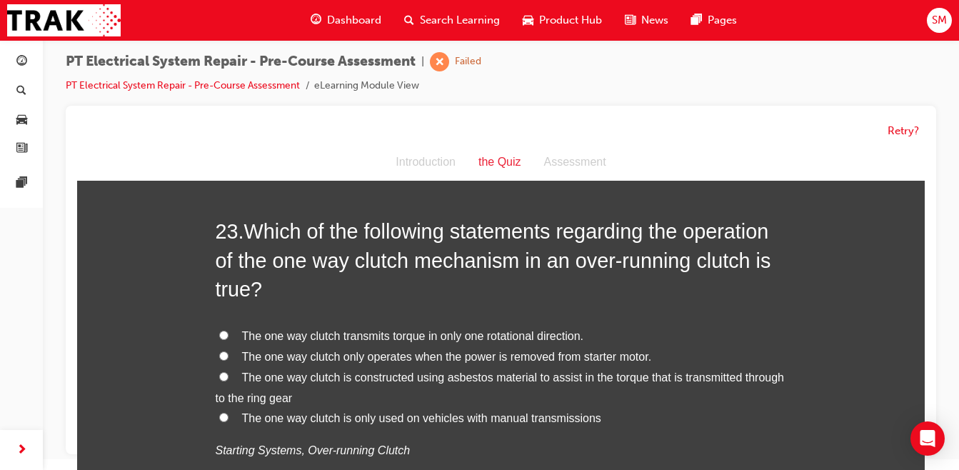
radio input "true"
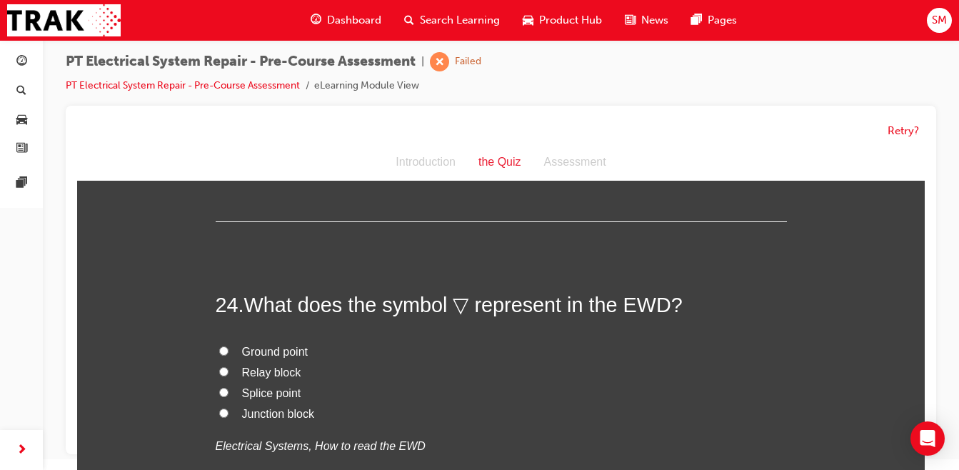
scroll to position [7357, 0]
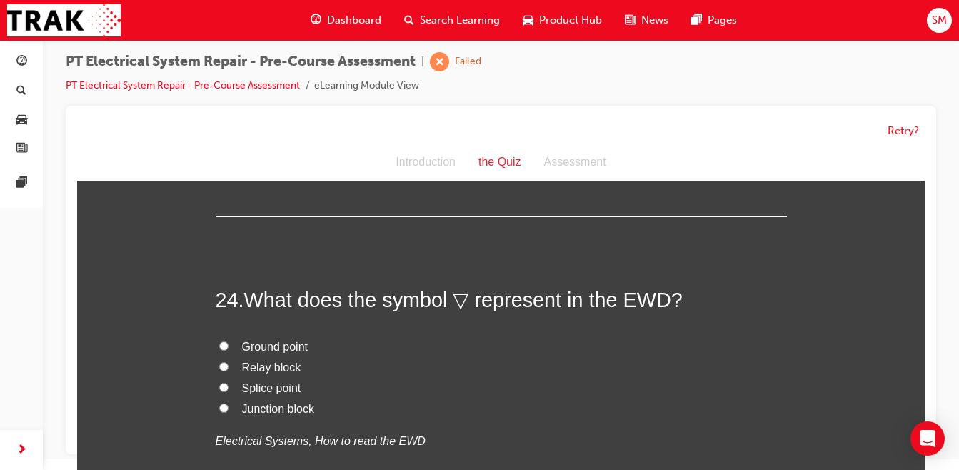
radio input "true"
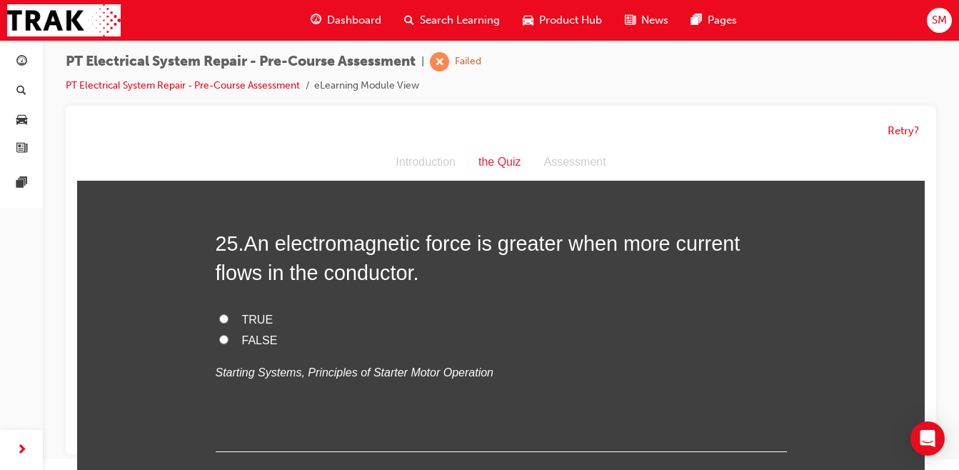
scroll to position [7719, 0]
radio input "true"
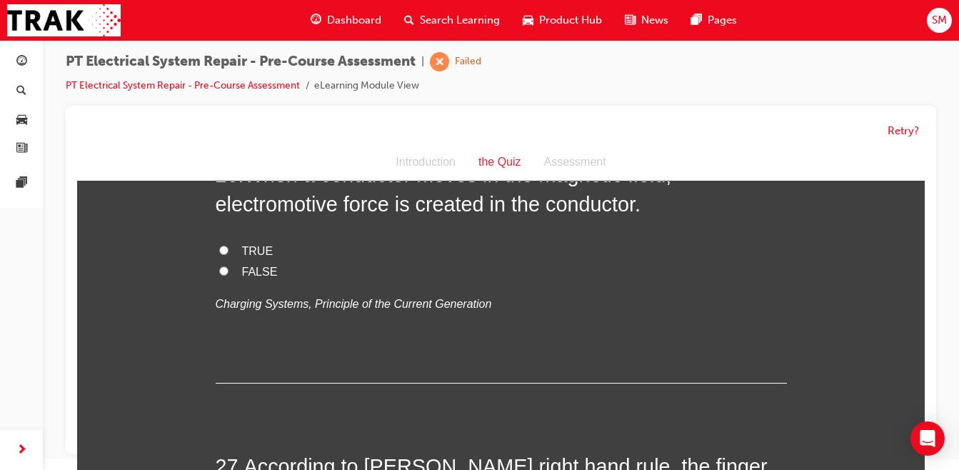
scroll to position [8080, 0]
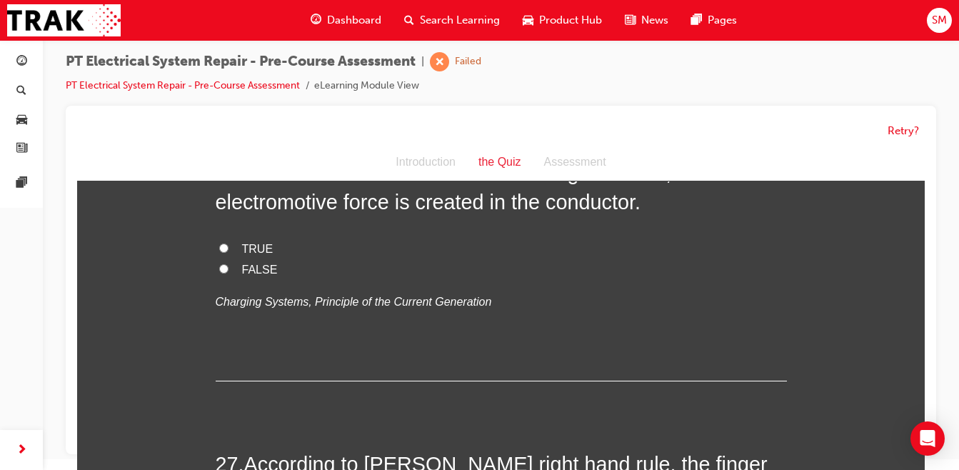
radio input "true"
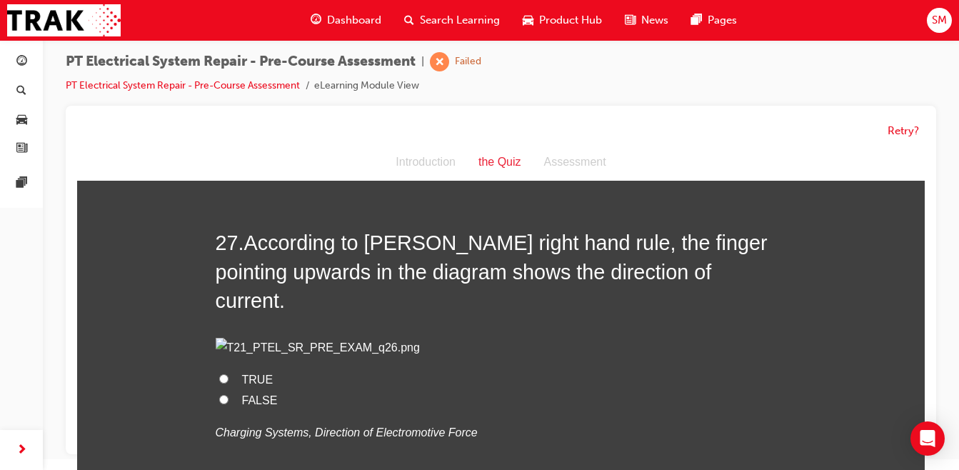
scroll to position [8325, 0]
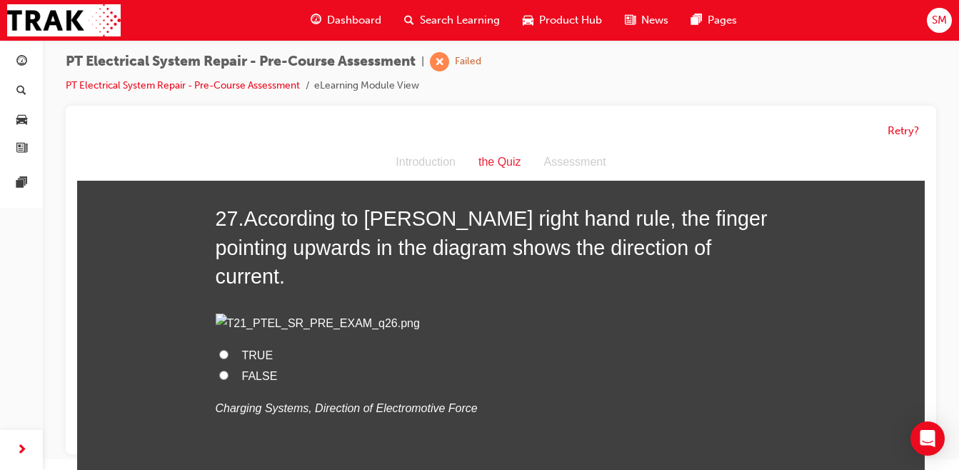
radio input "true"
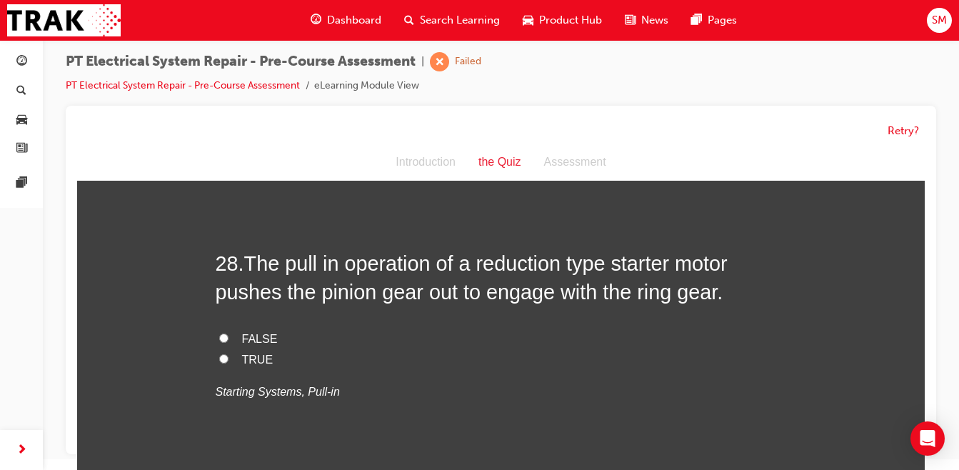
scroll to position [8634, 0]
radio input "true"
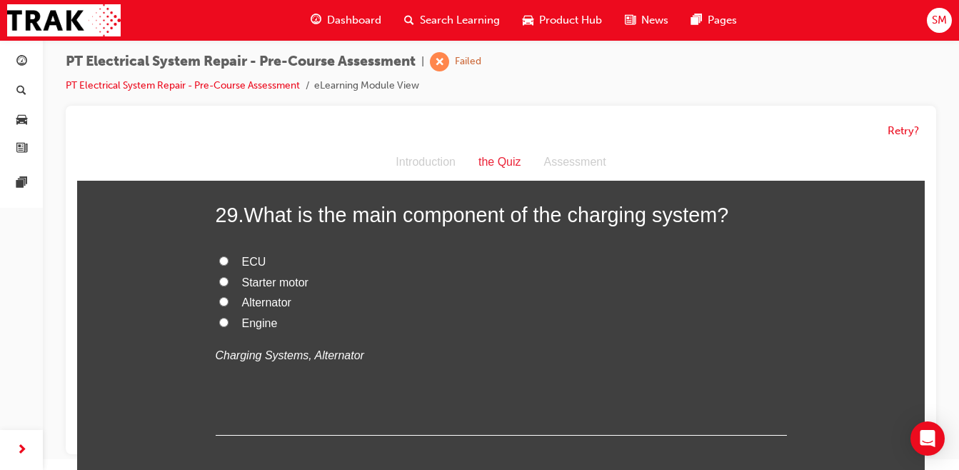
scroll to position [8975, 0]
radio input "true"
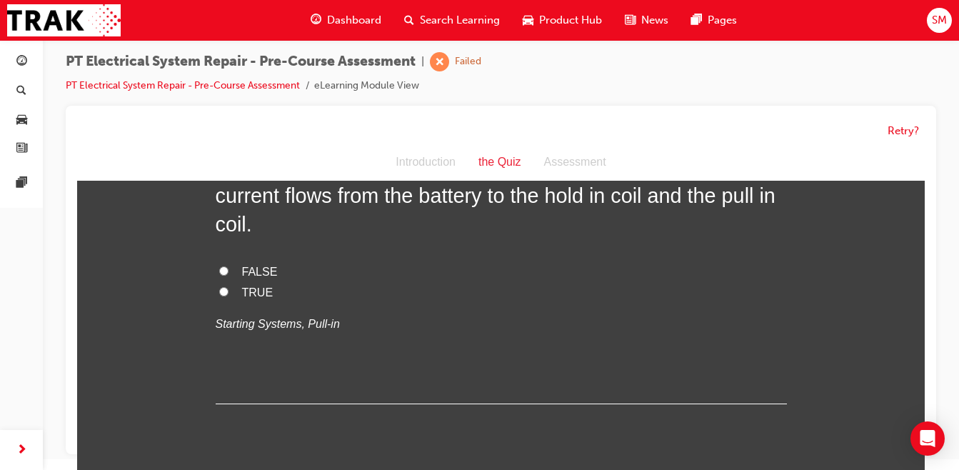
scroll to position [9328, 0]
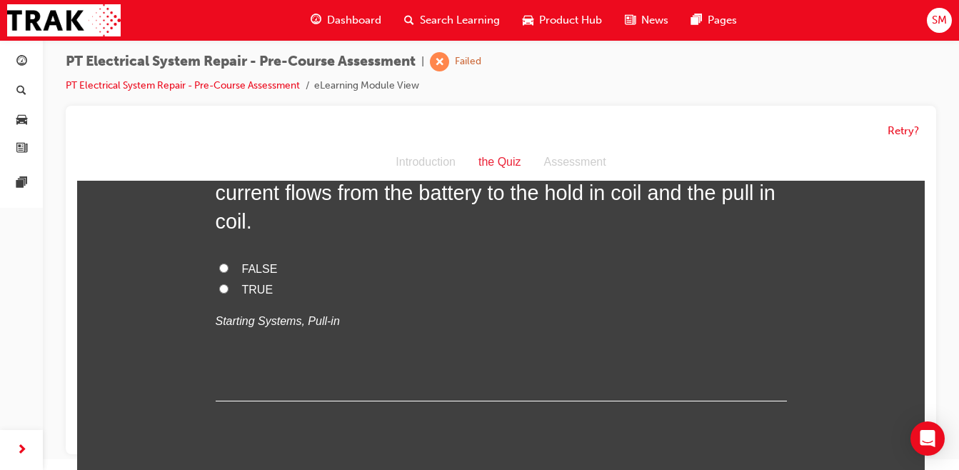
radio input "true"
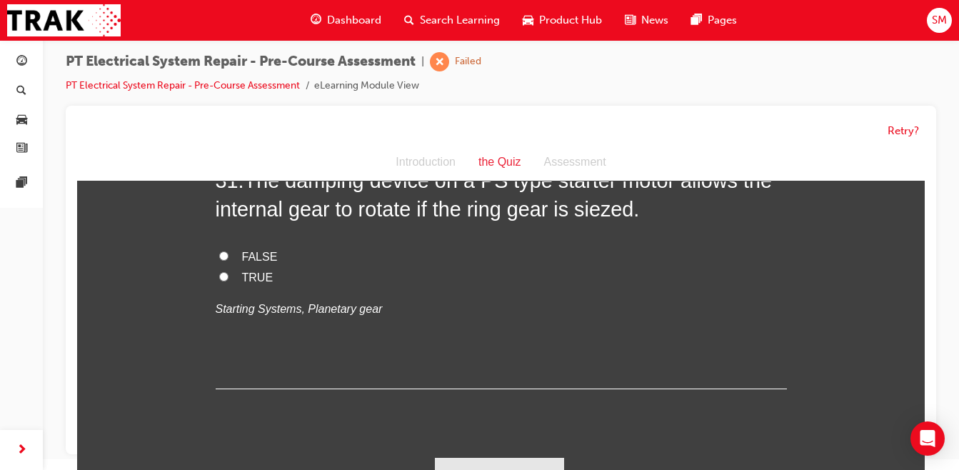
scroll to position [9632, 0]
radio input "true"
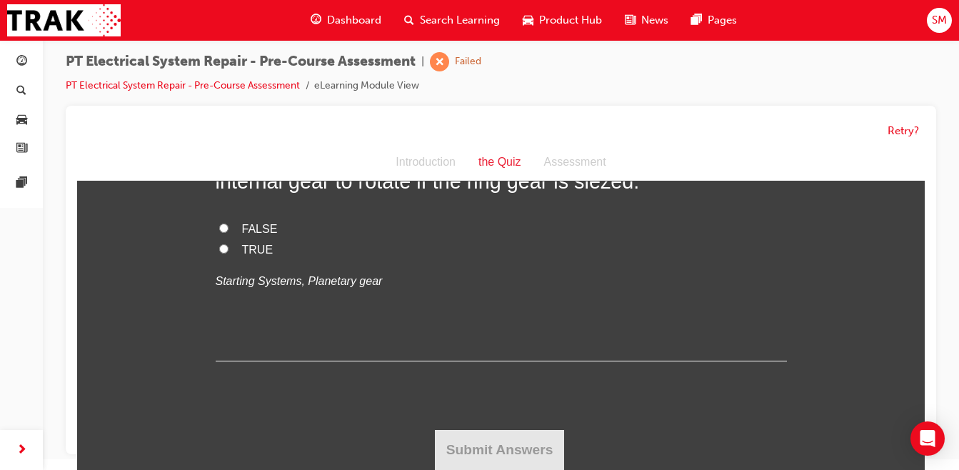
scroll to position [9984, 0]
radio input "true"
click at [221, 254] on input "TRUE" at bounding box center [223, 248] width 9 height 9
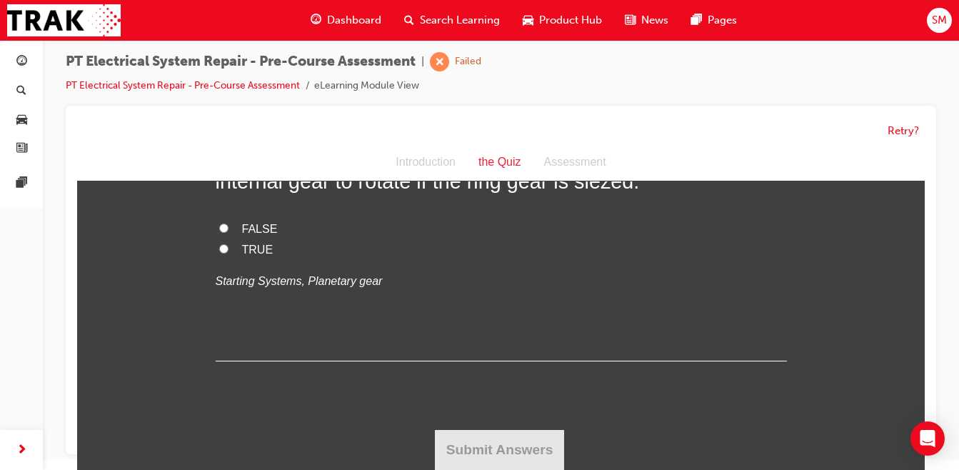
radio input "true"
click at [219, 254] on input "TRUE" at bounding box center [223, 248] width 9 height 9
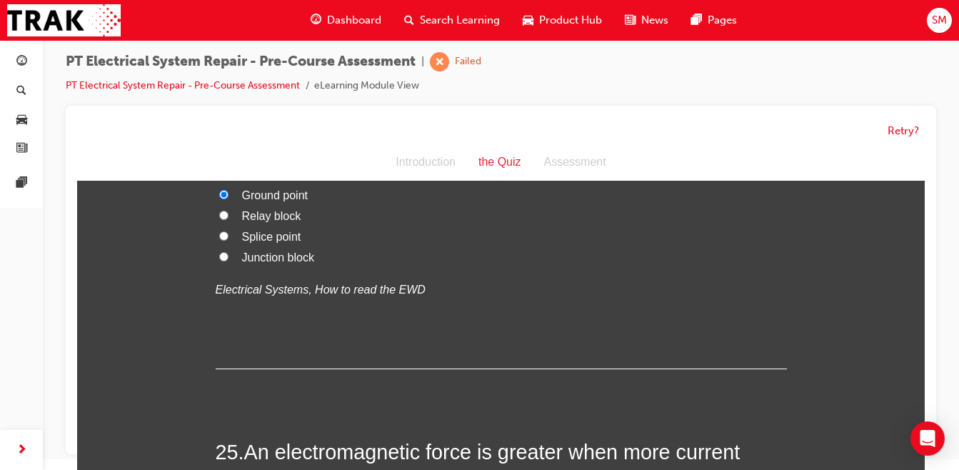
scroll to position [7502, 0]
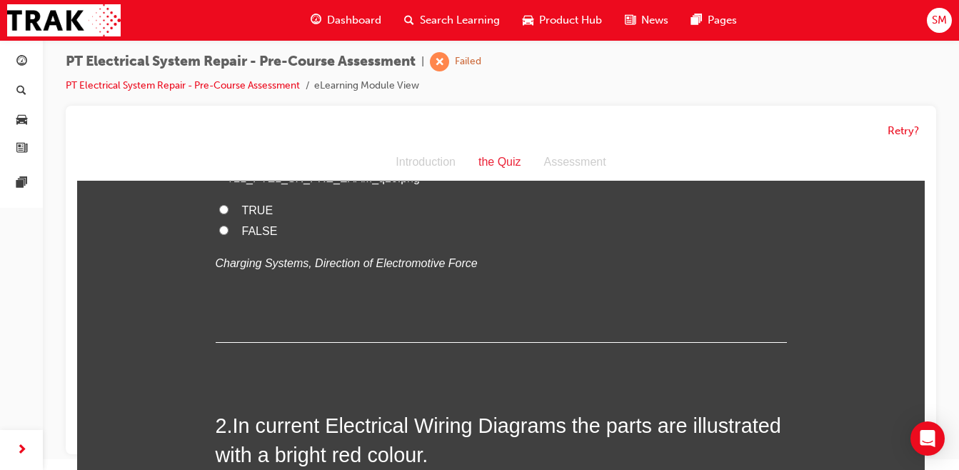
scroll to position [214, 0]
click at [219, 234] on input "FALSE" at bounding box center [223, 229] width 9 height 9
radio input "true"
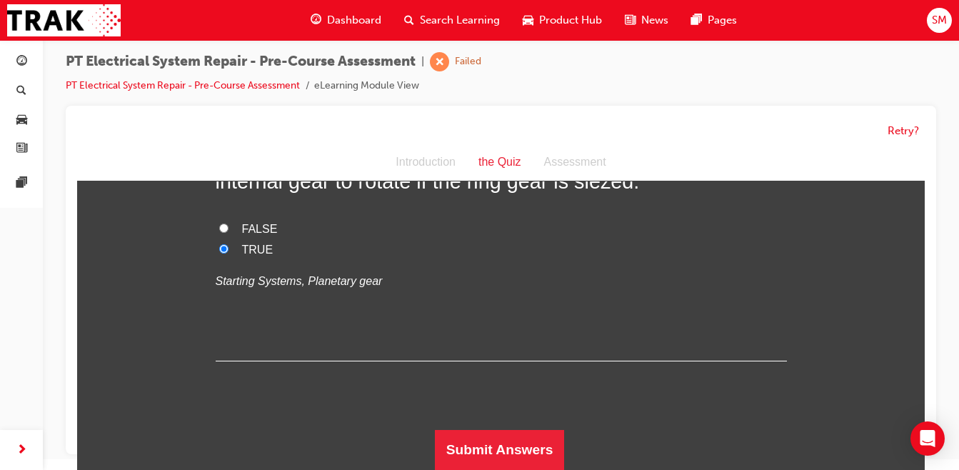
scroll to position [10379, 0]
click at [487, 443] on button "Submit Answers" at bounding box center [500, 450] width 130 height 40
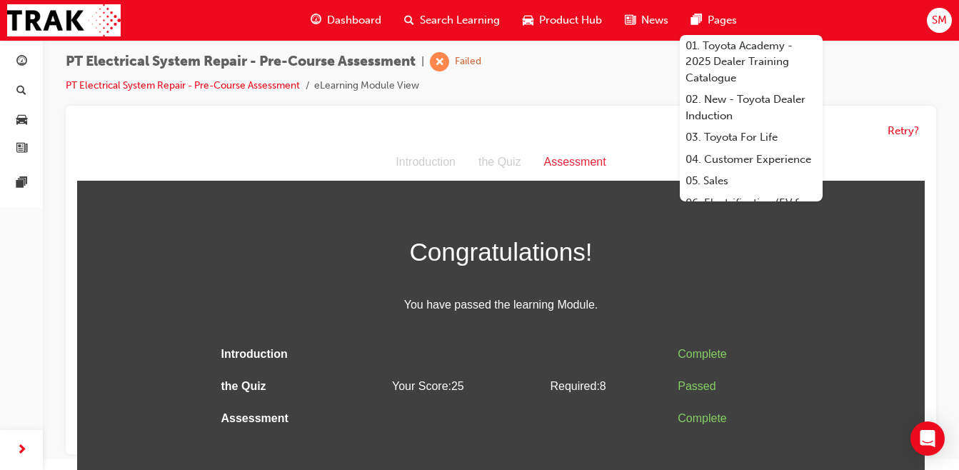
click at [860, 24] on div "Dashboard Search Learning Product Hub News Pages 01. Toyota Academy - 2025 Deal…" at bounding box center [479, 20] width 959 height 41
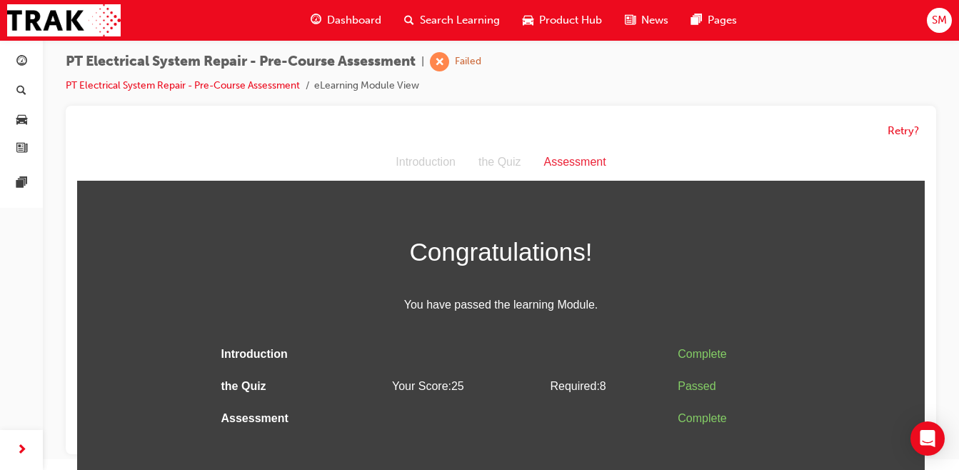
click at [340, 22] on span "Dashboard" at bounding box center [354, 20] width 54 height 16
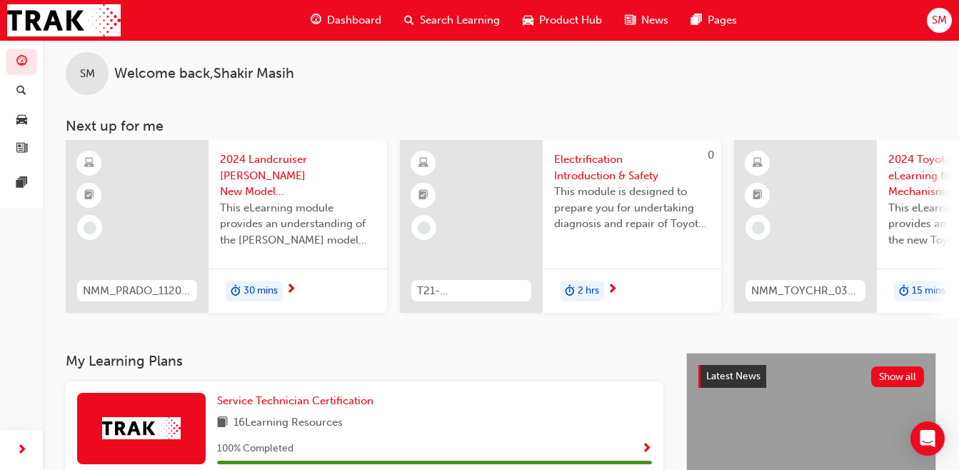
click at [934, 15] on span "SM" at bounding box center [939, 20] width 15 height 16
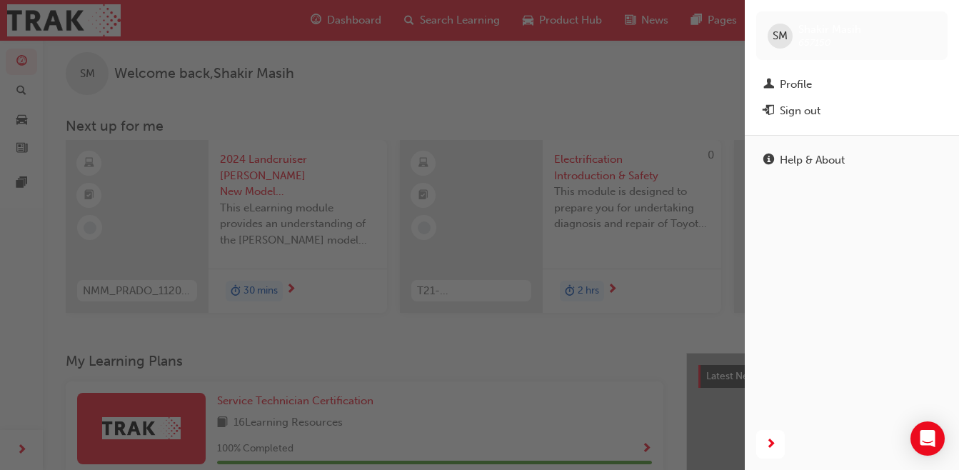
click at [822, 106] on div "Sign out" at bounding box center [852, 111] width 177 height 18
